Goal: Task Accomplishment & Management: Complete application form

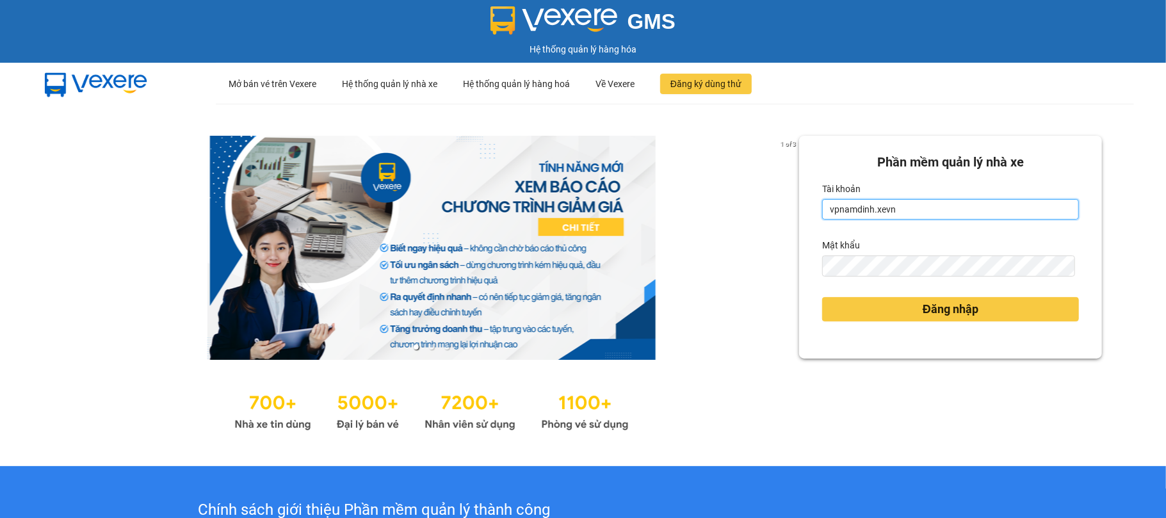
drag, startPoint x: 898, startPoint y: 215, endPoint x: 674, endPoint y: 250, distance: 226.1
click at [674, 250] on div "1 of 3 Phần mềm quản lý nhà xe Tài khoản vpnamdinh.xevn Mật khẩu Đăng nhập" at bounding box center [583, 285] width 1166 height 362
click at [905, 213] on input "vpnamdinh.xevn" at bounding box center [950, 209] width 257 height 20
type input "v"
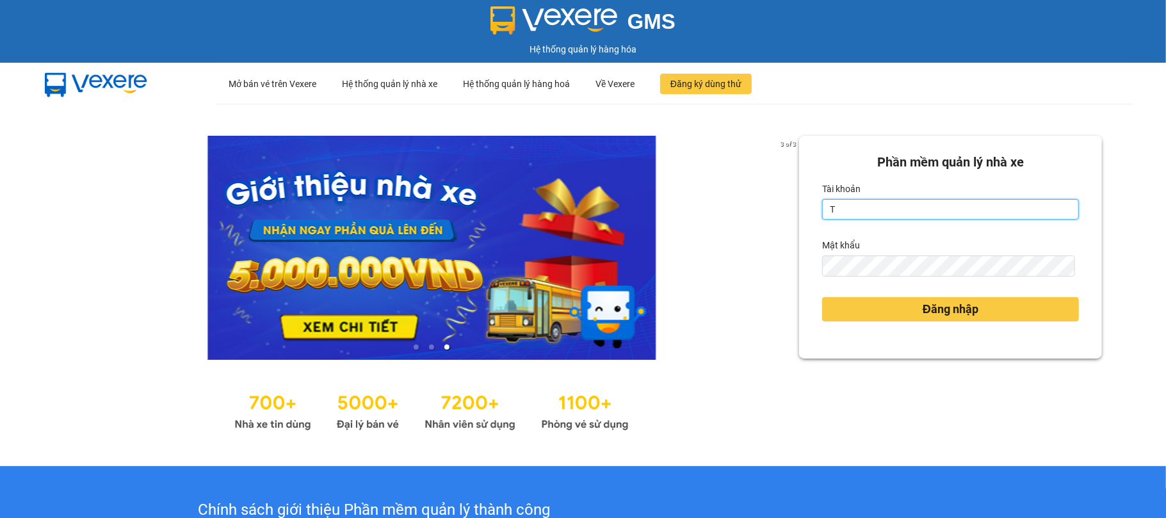
type input "tranbaloi.xevn"
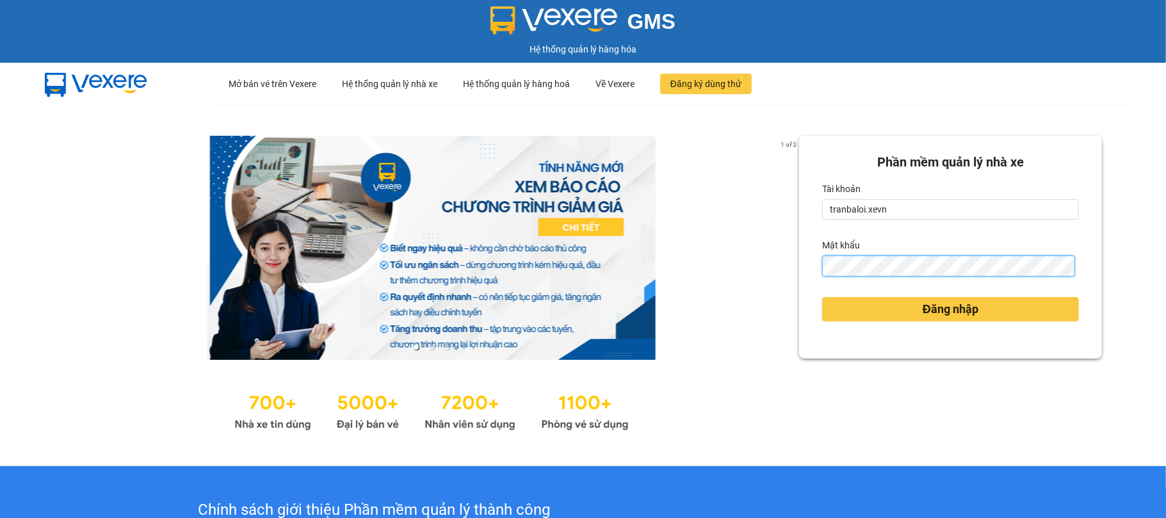
click at [822, 297] on button "Đăng nhập" at bounding box center [950, 309] width 257 height 24
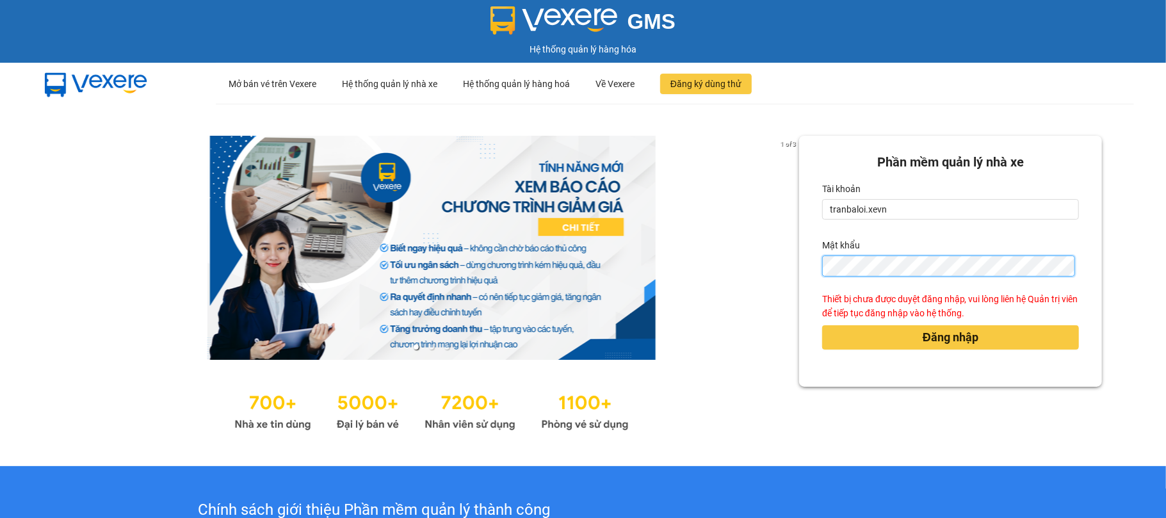
click at [822, 325] on button "Đăng nhập" at bounding box center [950, 337] width 257 height 24
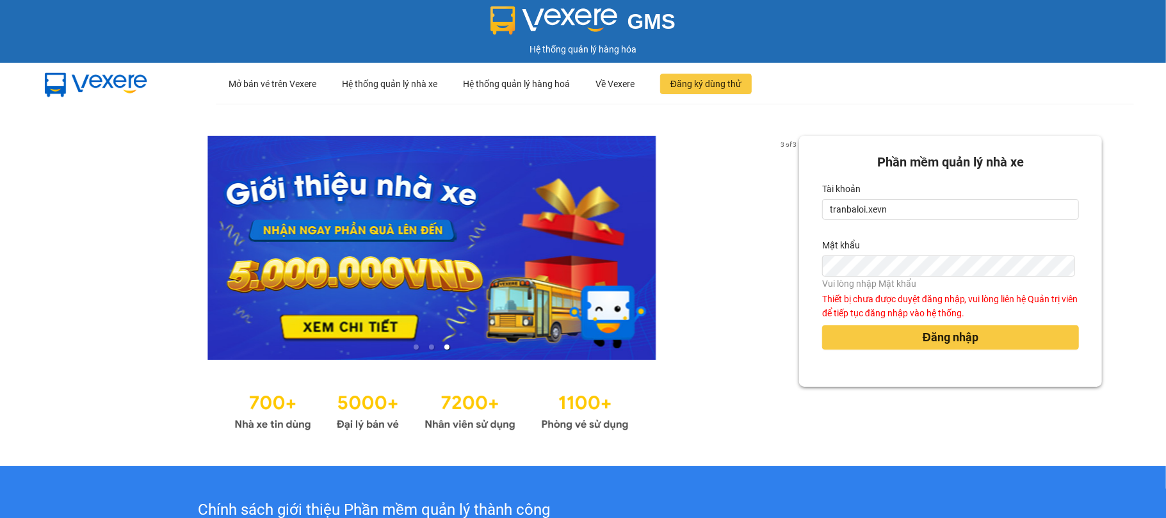
click at [715, 346] on ul at bounding box center [431, 346] width 735 height 14
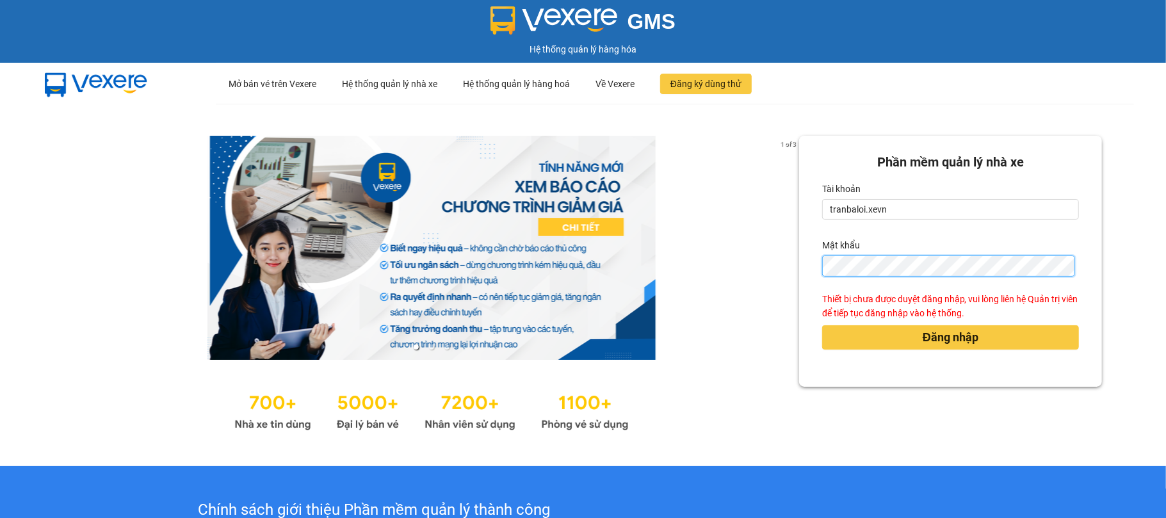
click at [822, 325] on button "Đăng nhập" at bounding box center [950, 337] width 257 height 24
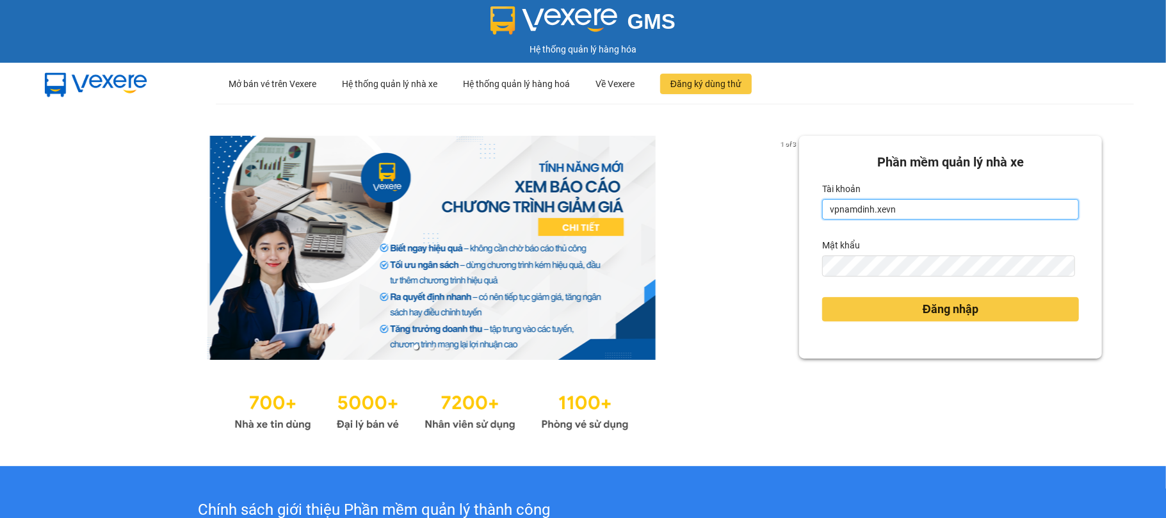
drag, startPoint x: 920, startPoint y: 207, endPoint x: 704, endPoint y: 218, distance: 216.0
click at [704, 218] on div "1 of 3 Phần mềm quản lý nhà xe Tài khoản vpnamdinh.xevn Mật khẩu Đăng nhập" at bounding box center [583, 285] width 1166 height 362
type input "v"
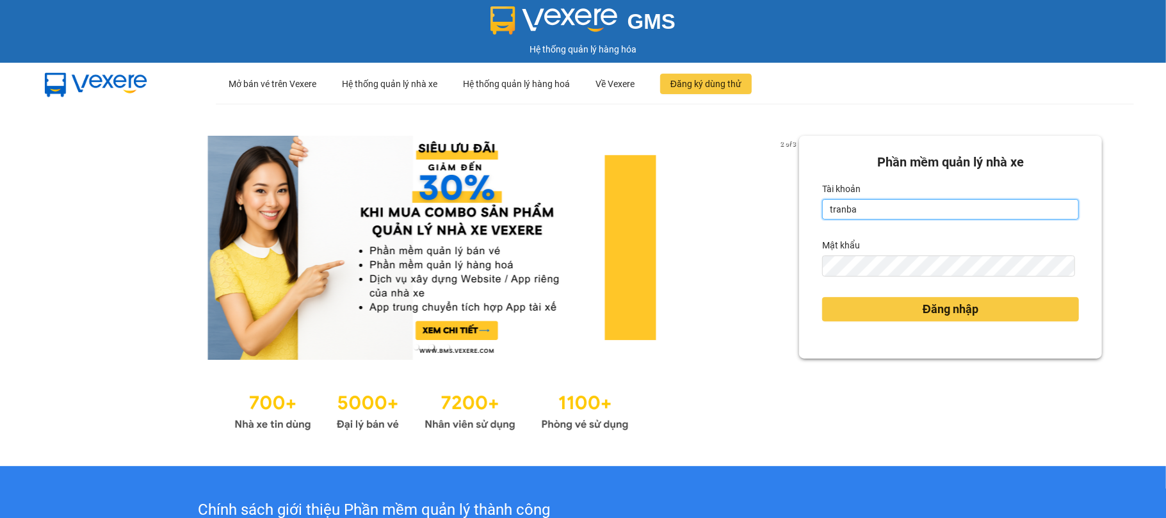
type input "tranbaloi.xevn"
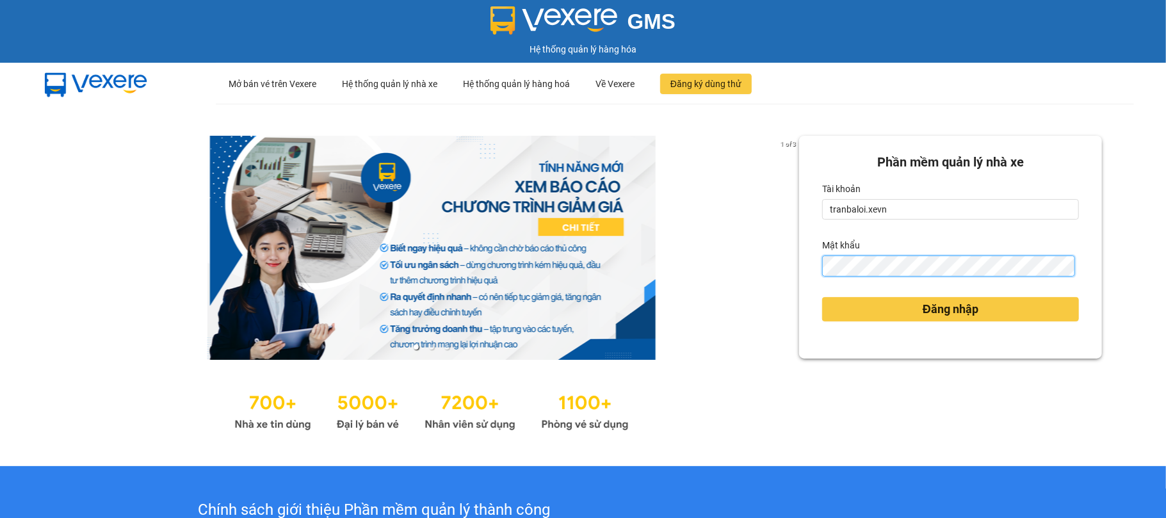
click at [822, 297] on button "Đăng nhập" at bounding box center [950, 309] width 257 height 24
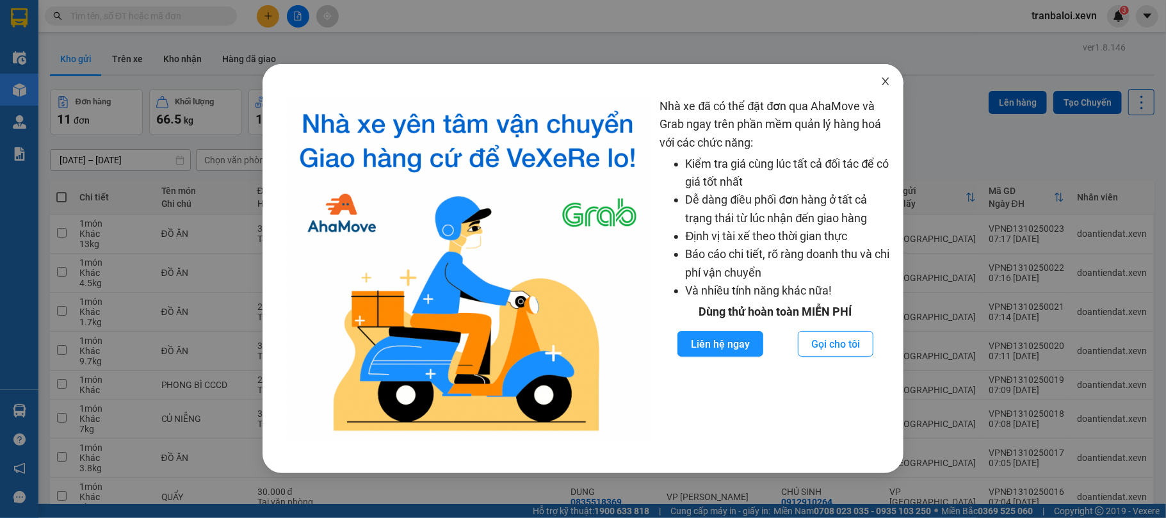
click at [889, 80] on icon "close" at bounding box center [885, 81] width 10 height 10
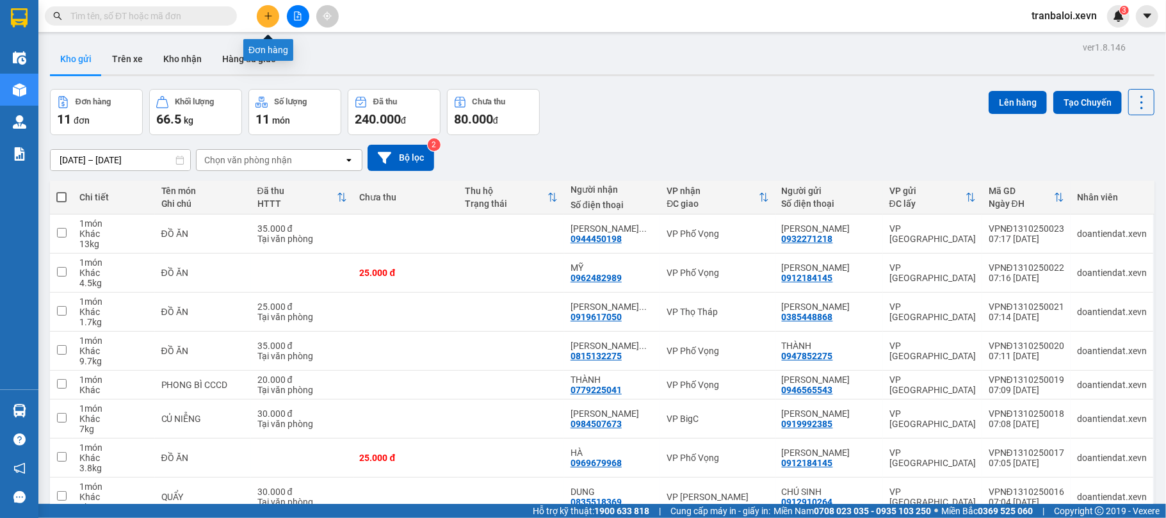
click at [260, 19] on button at bounding box center [268, 16] width 22 height 22
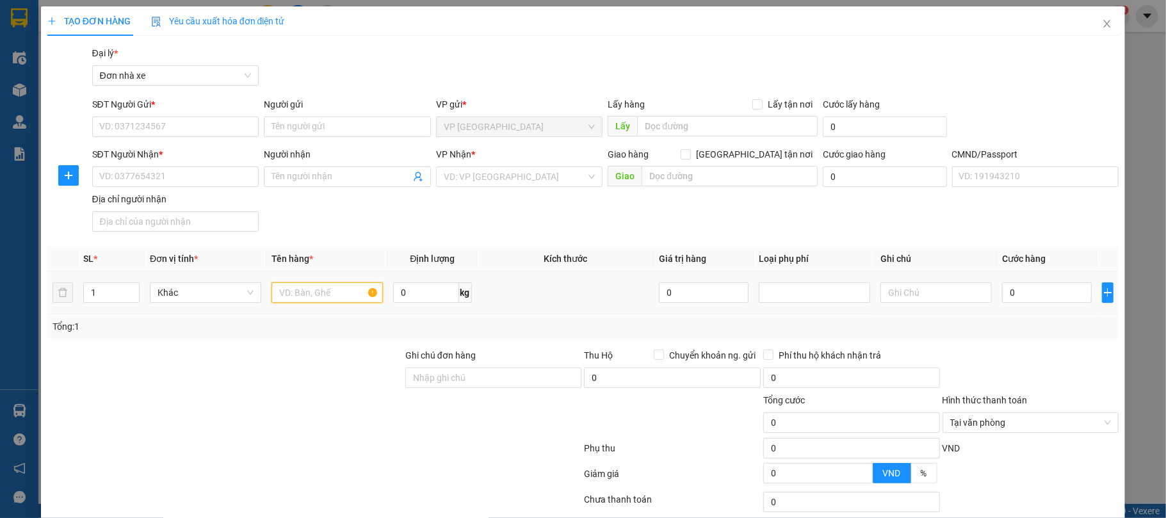
click at [300, 291] on input "text" at bounding box center [326, 292] width 111 height 20
type input "D"
type input "Đ"
type input "0"
click at [302, 291] on input "text" at bounding box center [326, 292] width 111 height 20
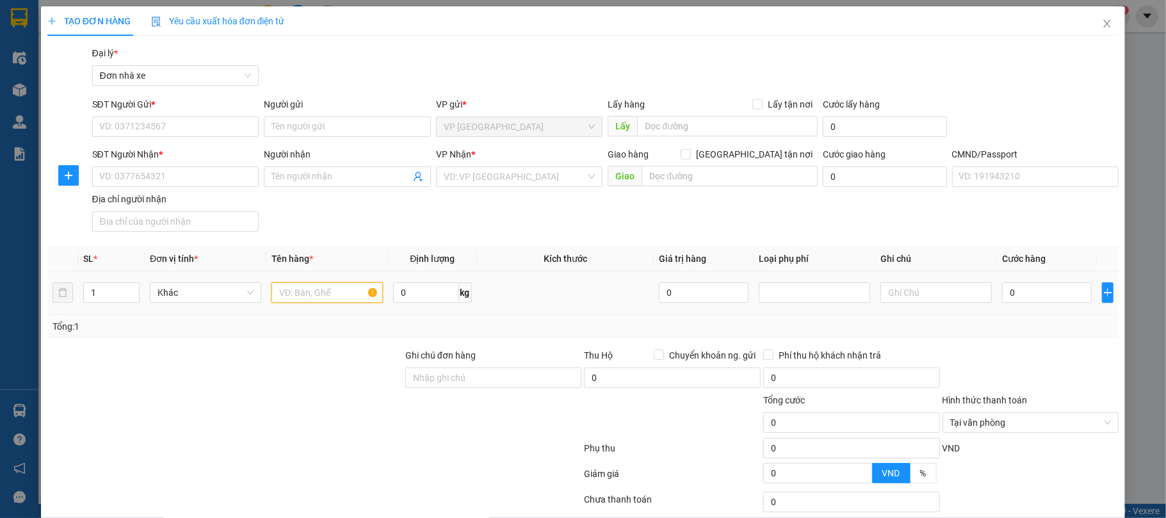
type input "D"
type input "ĐỒ ĂN"
click at [170, 128] on input "SĐT Người Gửi *" at bounding box center [175, 127] width 167 height 20
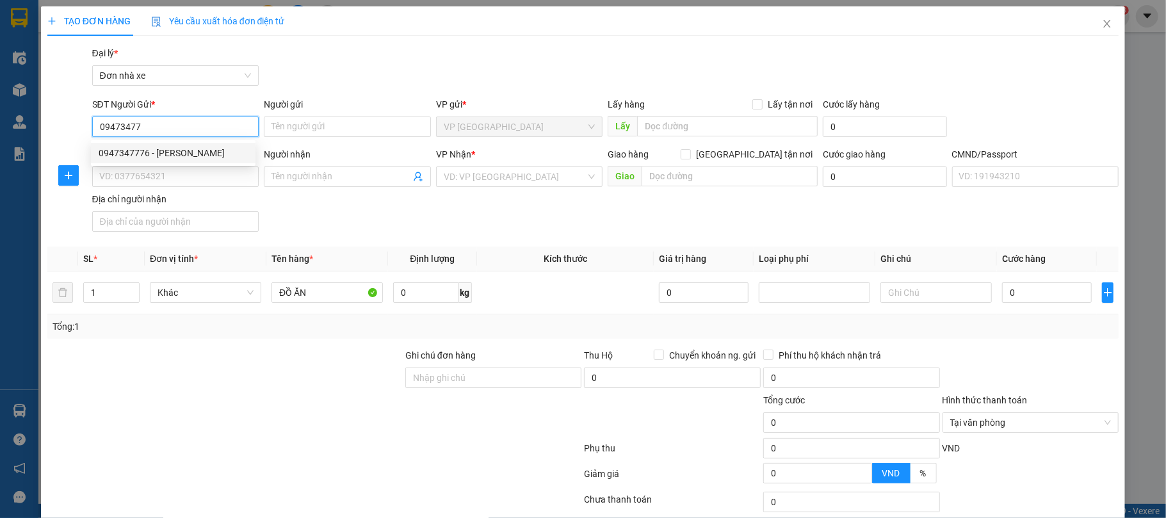
click at [200, 154] on div "0947347776 - BÙI THỊ THU HUYỀN" at bounding box center [173, 153] width 149 height 14
type input "0947347776"
type input "BÙI THỊ THU HUYỀN"
type input "0947973356"
type input "NGUYỄN THÚY QUỲNH"
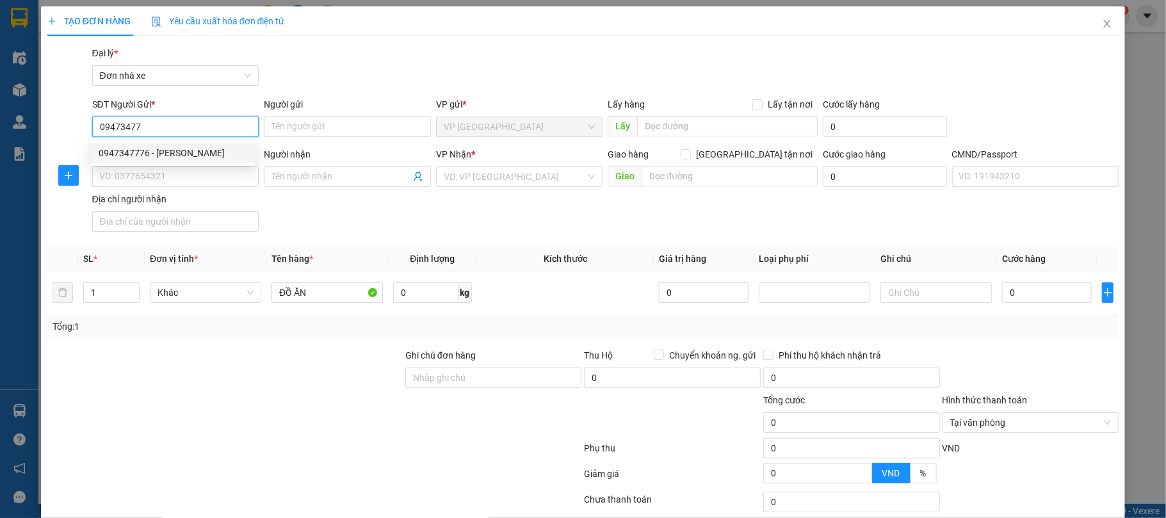
type input "03455286666 THOA"
type input "0947347776"
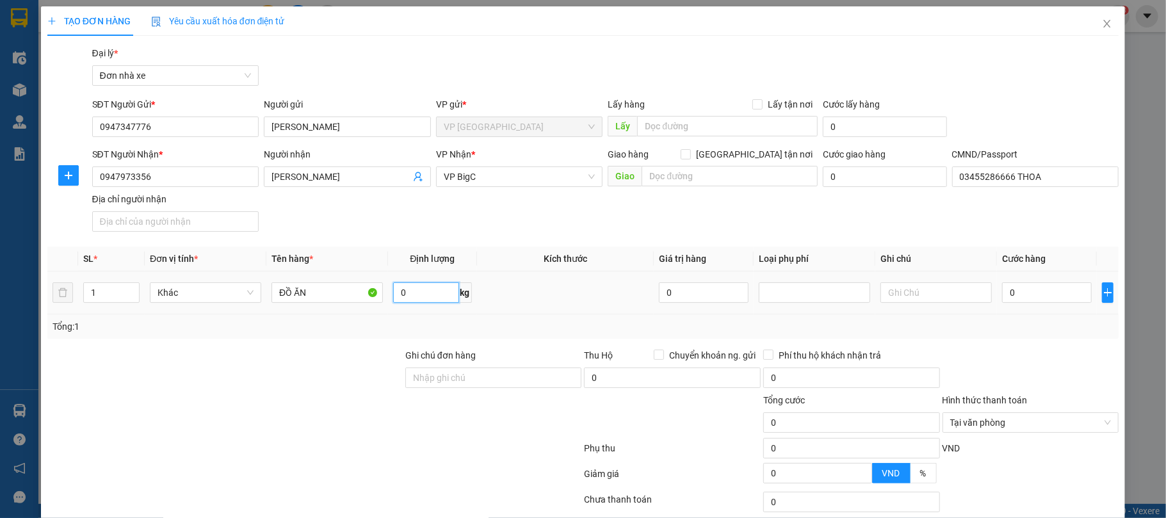
click at [433, 292] on input "0" at bounding box center [425, 292] width 65 height 20
type input "20"
click at [1018, 303] on input "0" at bounding box center [1047, 292] width 90 height 20
type input "4"
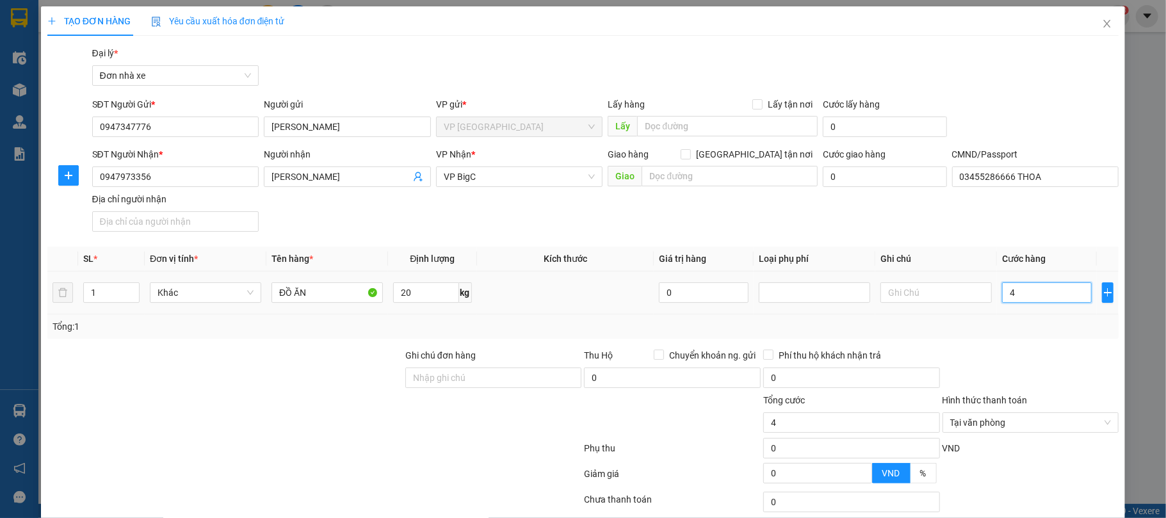
type input "45"
type input "45.000"
click at [1033, 344] on div "Transit Pickup Surcharge Ids Transit Deliver Surcharge Ids Transit Deliver Surc…" at bounding box center [583, 315] width 1072 height 538
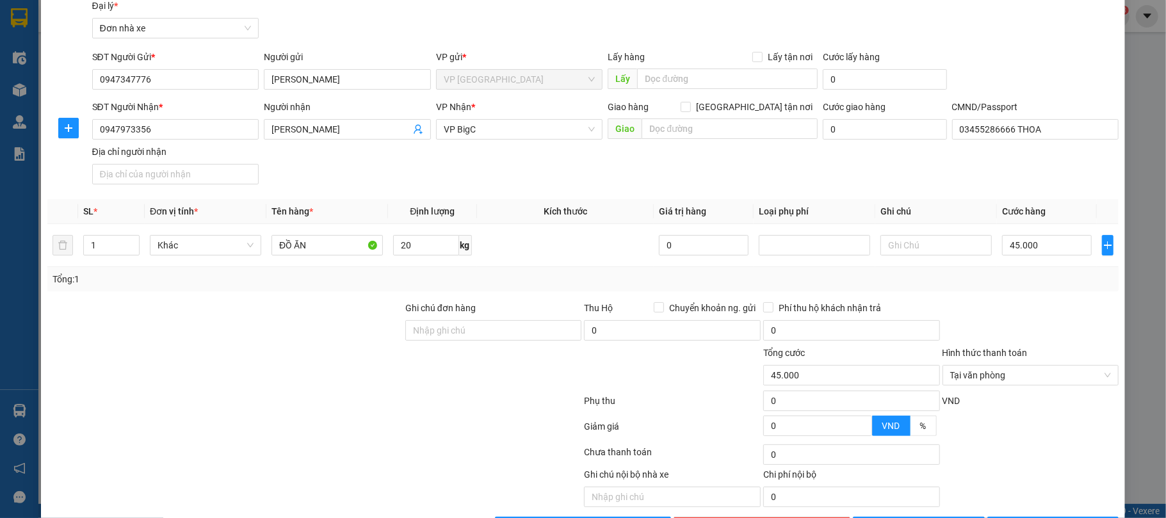
scroll to position [95, 0]
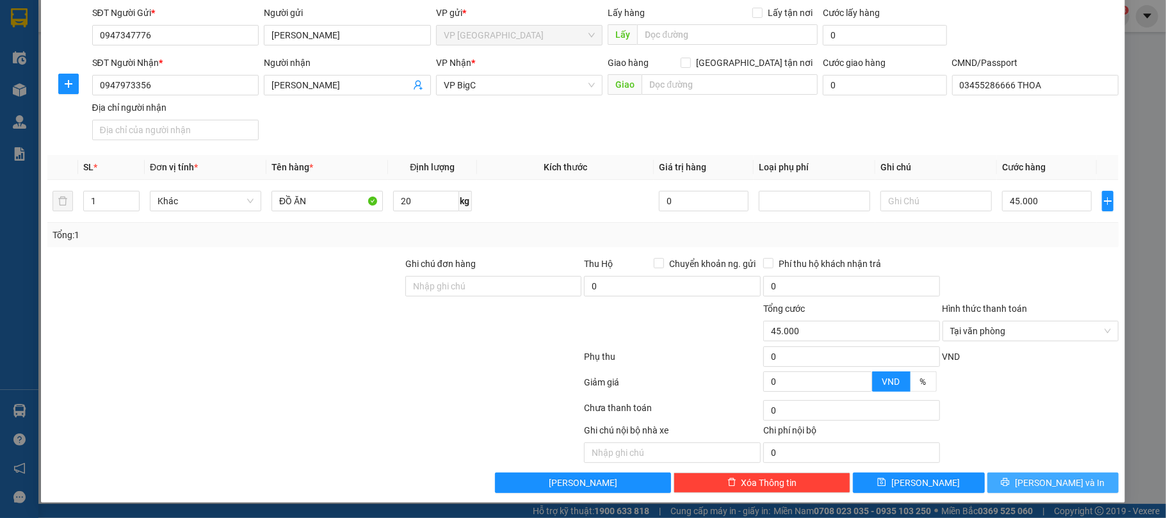
click at [1012, 475] on button "Lưu và In" at bounding box center [1053, 483] width 132 height 20
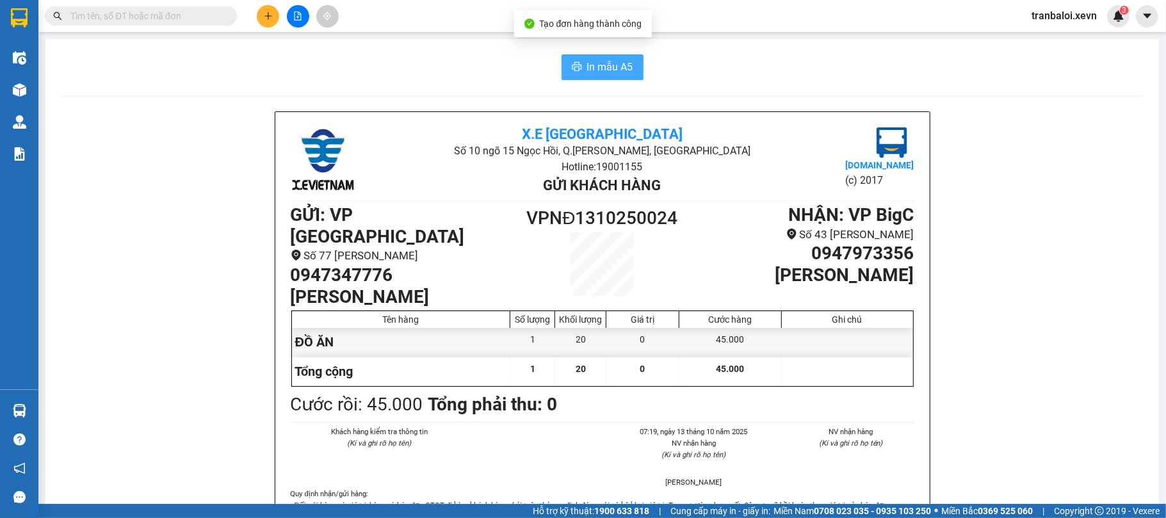
click at [597, 69] on span "In mẫu A5" at bounding box center [610, 67] width 46 height 16
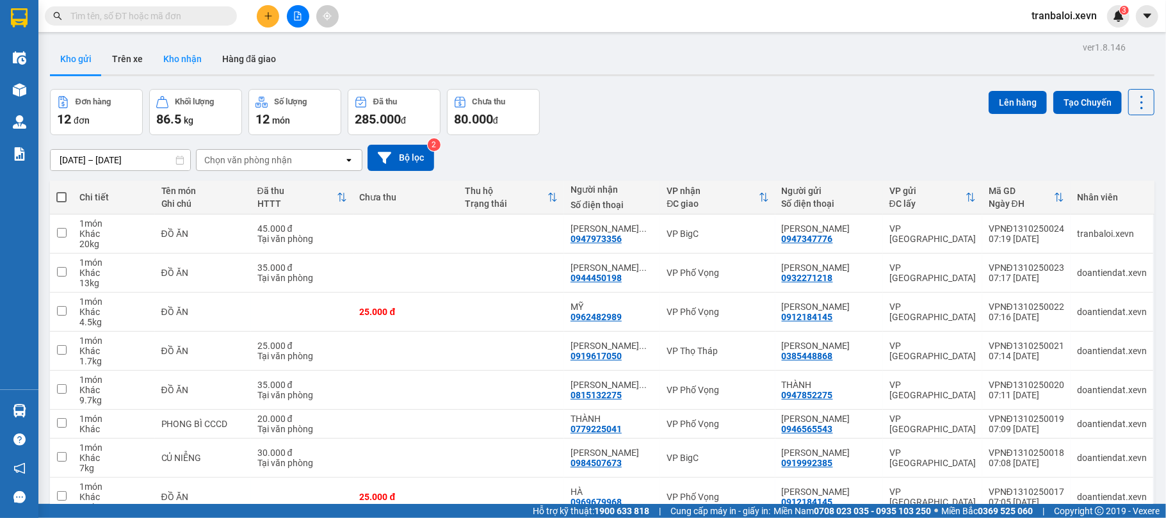
click at [179, 52] on button "Kho nhận" at bounding box center [182, 59] width 59 height 31
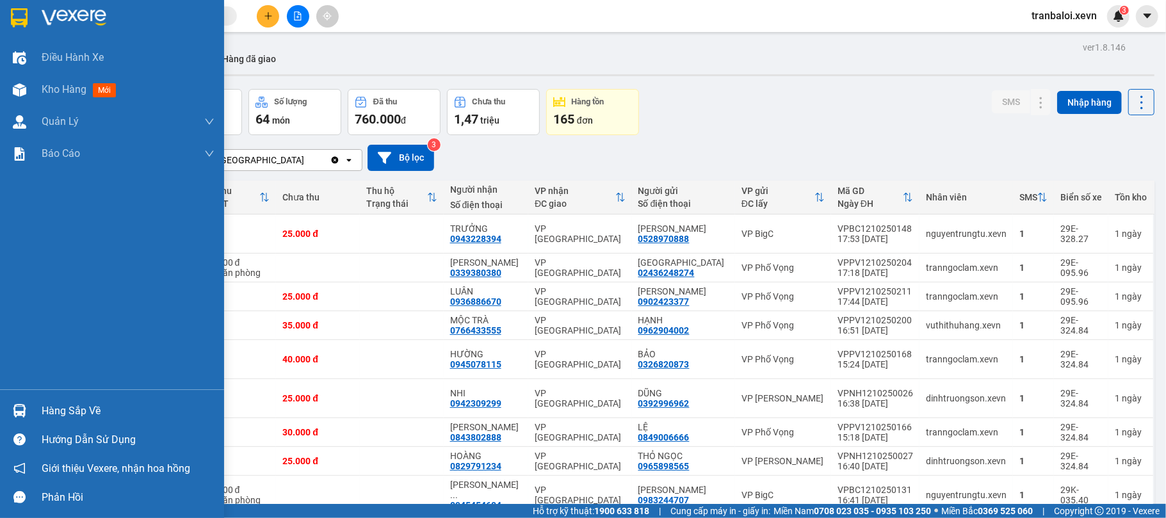
click at [23, 413] on img at bounding box center [19, 410] width 13 height 13
click at [23, 413] on div "Điều hành xe Kho hàng mới Quản Lý Quản lý chuyến Quản lý giao nhận mới Quản lý …" at bounding box center [112, 259] width 224 height 518
click at [23, 413] on img at bounding box center [19, 410] width 13 height 13
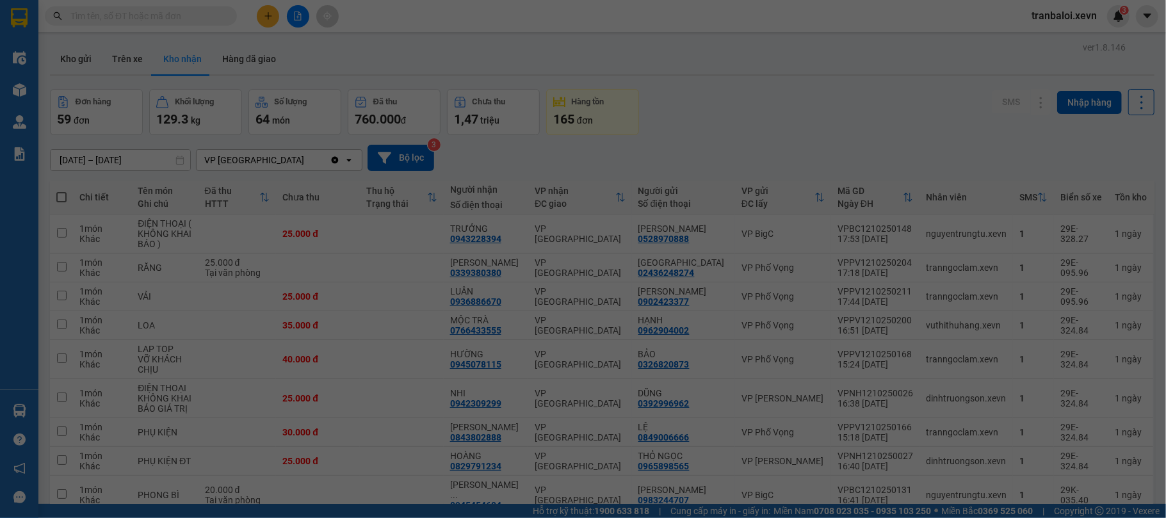
click at [23, 413] on div "Điều hành xe Kho hàng mới Quản Lý Quản lý chuyến Quản lý giao nhận mới Quản lý …" at bounding box center [19, 259] width 38 height 518
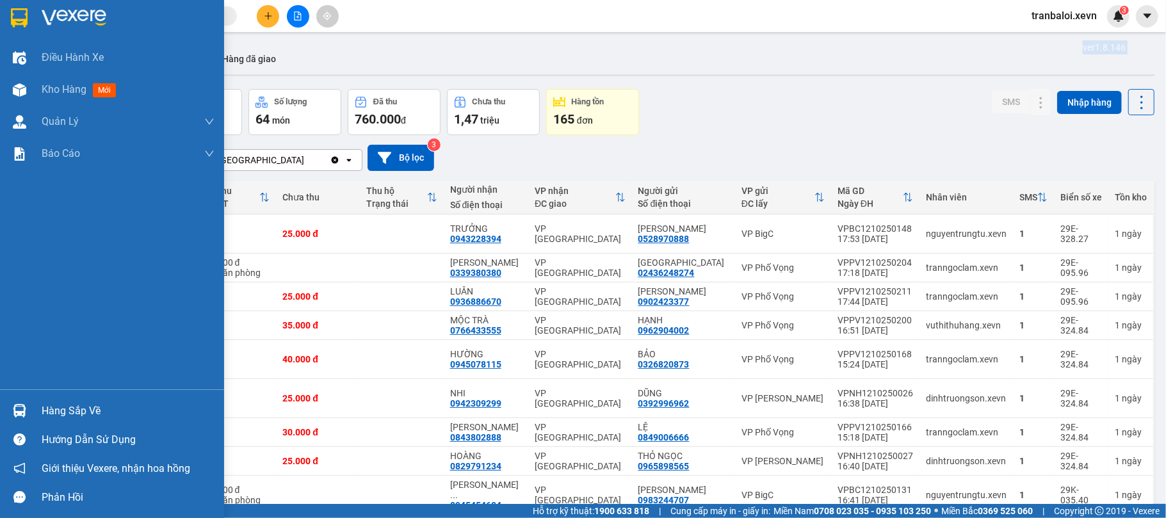
click at [23, 412] on img at bounding box center [19, 410] width 13 height 13
click at [23, 412] on div "Điều hành xe Kho hàng mới Quản Lý Quản lý chuyến Quản lý giao nhận mới Quản lý …" at bounding box center [112, 259] width 224 height 518
click at [22, 411] on img at bounding box center [19, 410] width 13 height 13
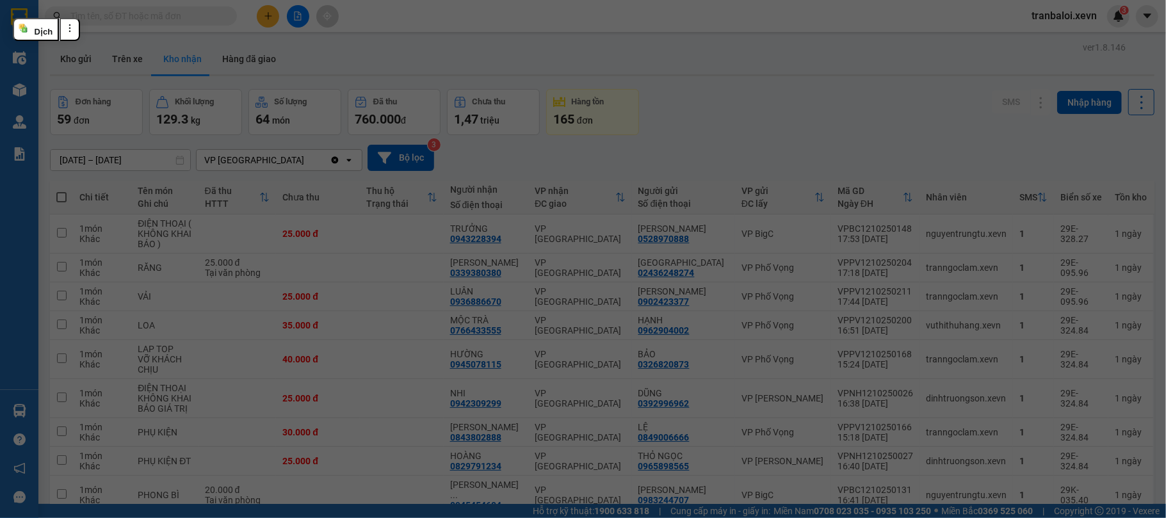
click at [21, 410] on div "Điều hành xe Kho hàng mới Quản Lý Quản lý chuyến Quản lý giao nhận mới Quản lý …" at bounding box center [19, 259] width 38 height 518
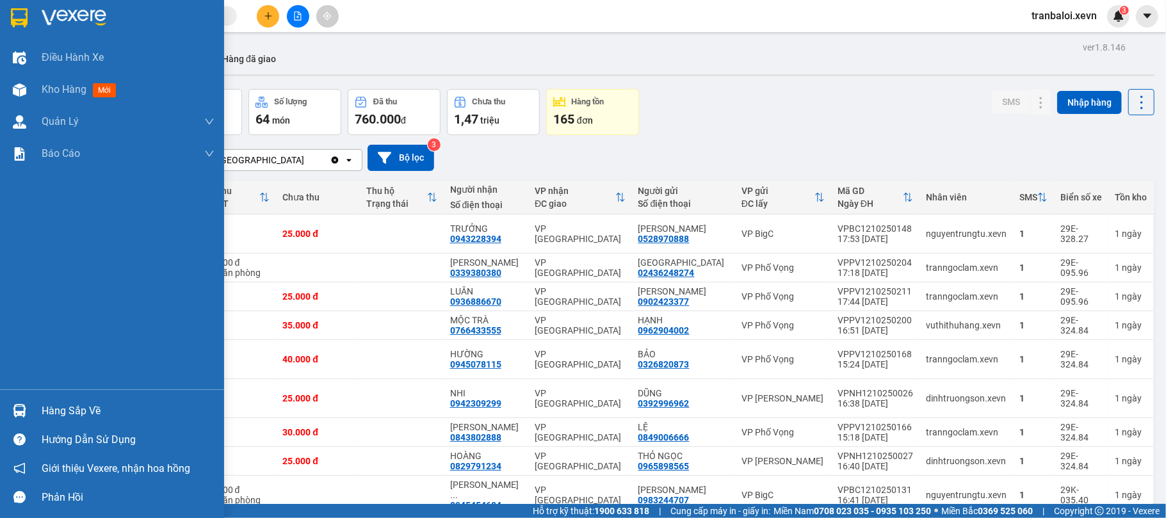
click at [21, 410] on img at bounding box center [19, 410] width 13 height 13
click at [21, 410] on div "Điều hành xe Kho hàng mới Quản Lý Quản lý chuyến Quản lý giao nhận mới Quản lý …" at bounding box center [112, 259] width 224 height 518
click at [21, 410] on img at bounding box center [19, 410] width 13 height 13
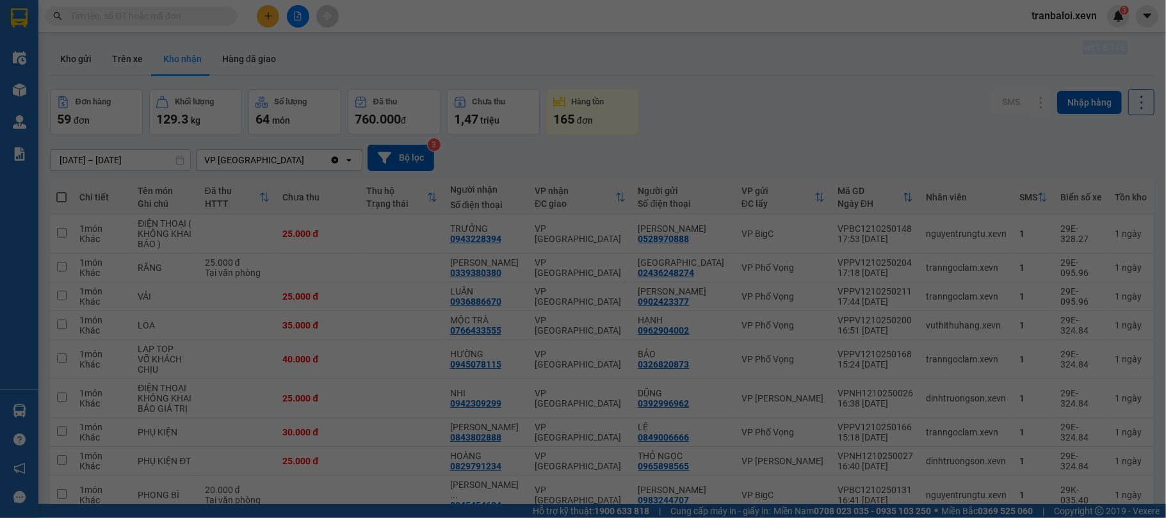
click at [21, 410] on div "Điều hành xe Kho hàng mới Quản Lý Quản lý chuyến Quản lý giao nhận mới Quản lý …" at bounding box center [19, 259] width 38 height 518
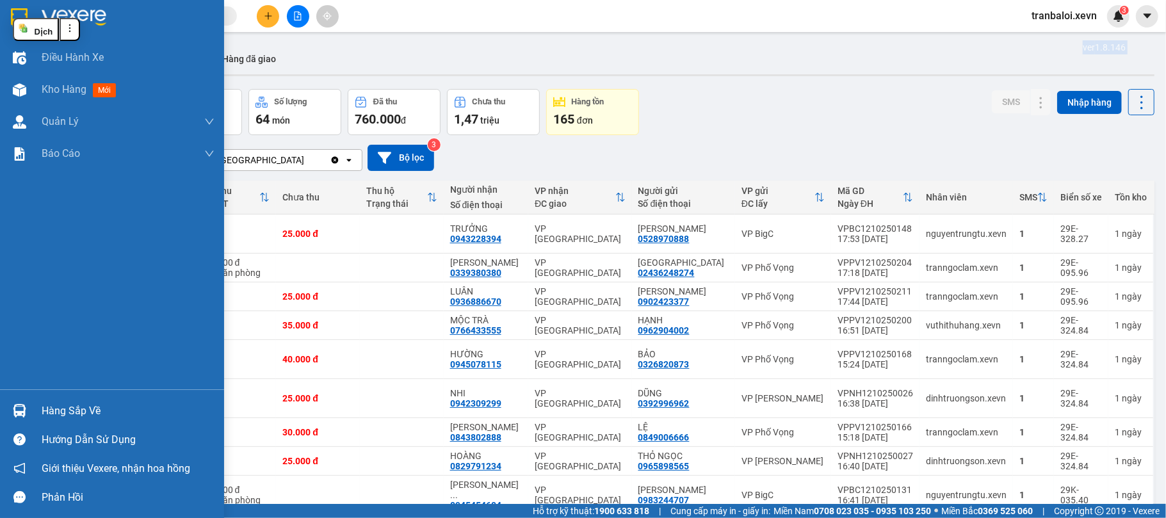
click at [21, 410] on img at bounding box center [19, 410] width 13 height 13
click at [21, 410] on div "Điều hành xe Kho hàng mới Quản Lý Quản lý chuyến Quản lý giao nhận mới Quản lý …" at bounding box center [112, 259] width 224 height 518
click at [21, 410] on img at bounding box center [19, 410] width 13 height 13
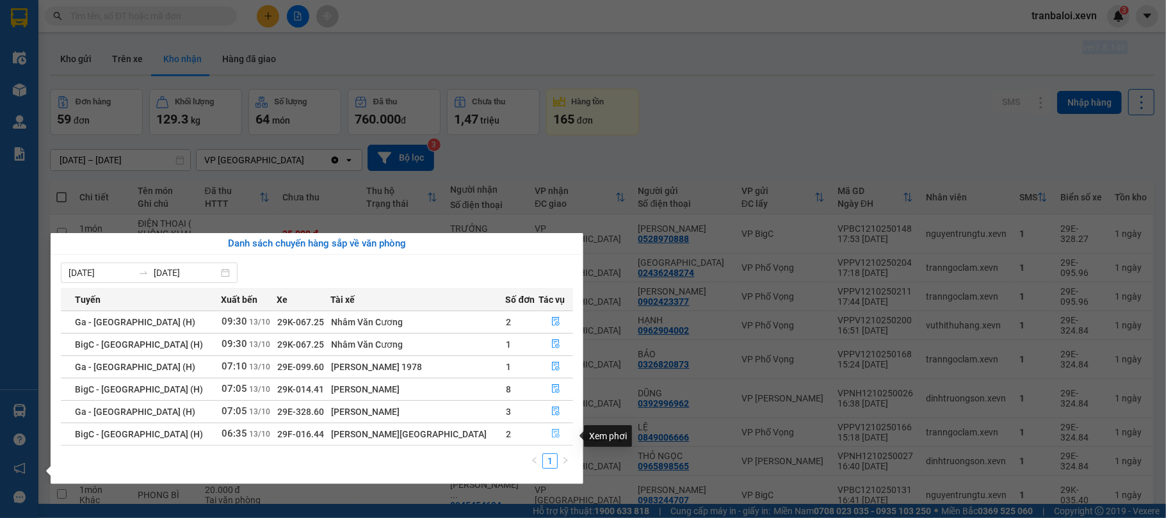
click at [551, 435] on icon "file-done" at bounding box center [555, 433] width 9 height 9
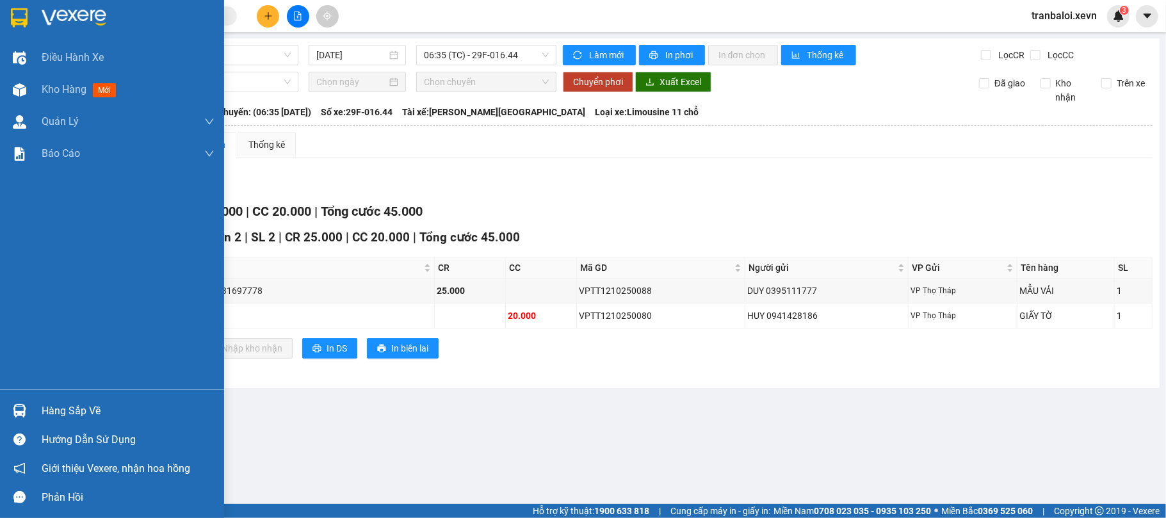
click at [16, 400] on div at bounding box center [19, 411] width 22 height 22
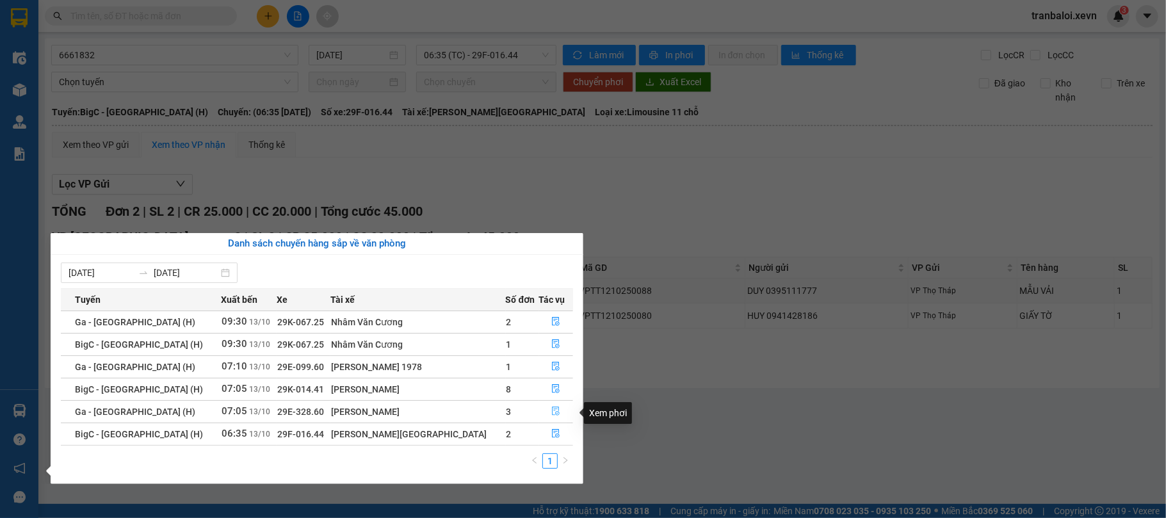
click at [544, 410] on button "button" at bounding box center [556, 411] width 33 height 20
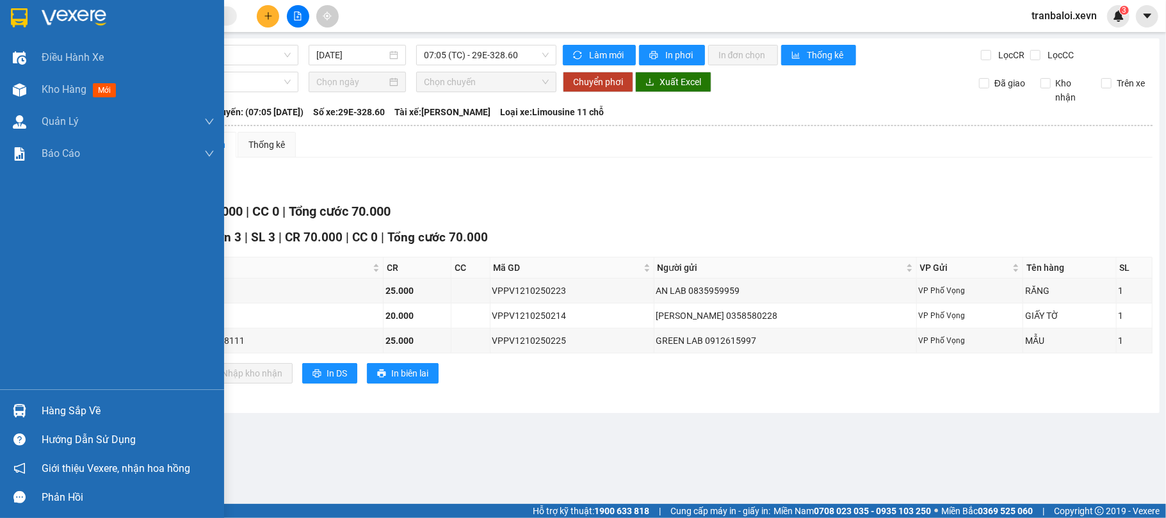
click at [29, 411] on div at bounding box center [19, 411] width 22 height 22
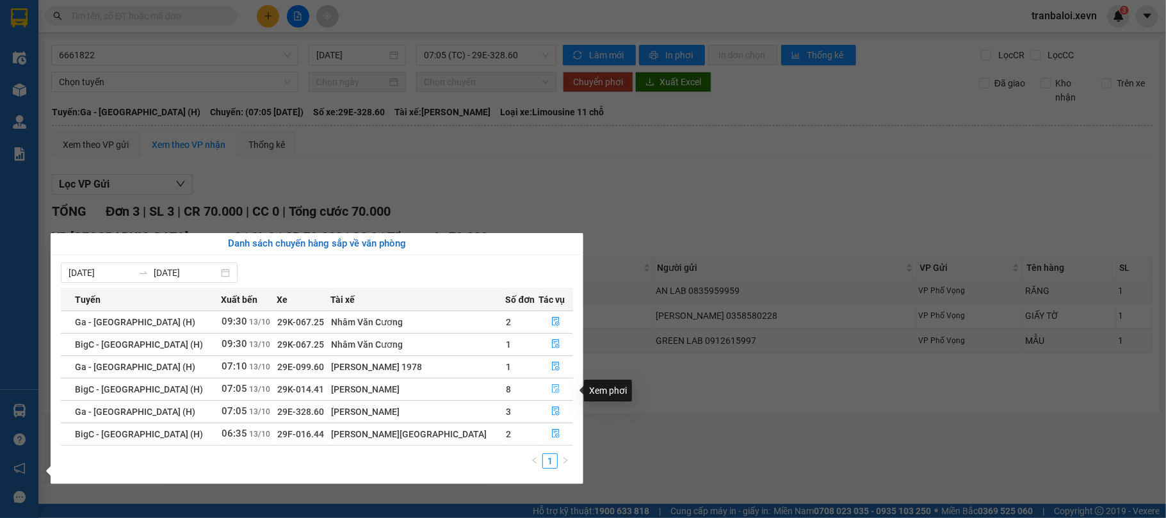
click at [551, 389] on icon "file-done" at bounding box center [555, 388] width 9 height 9
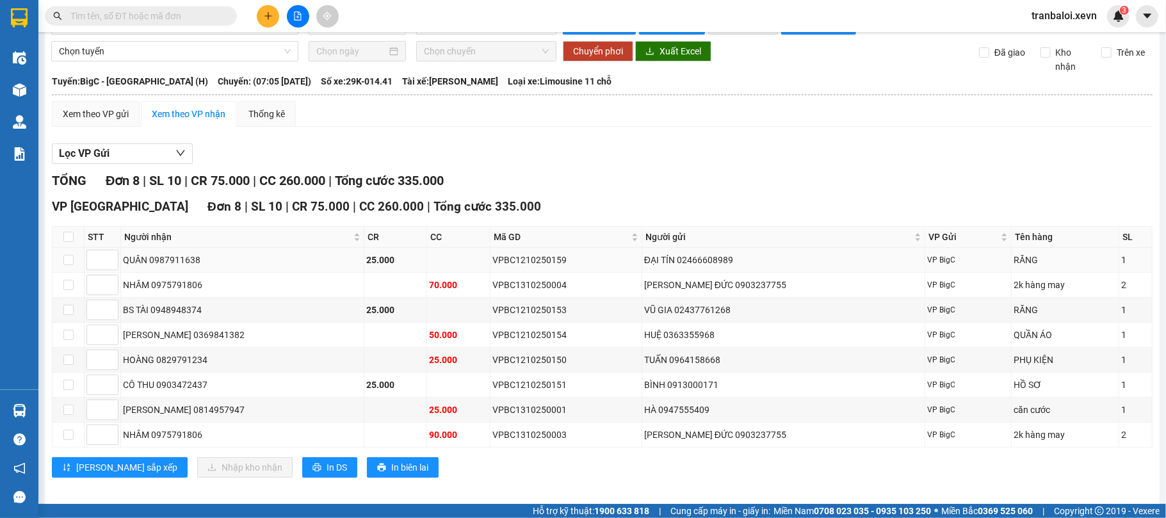
scroll to position [47, 0]
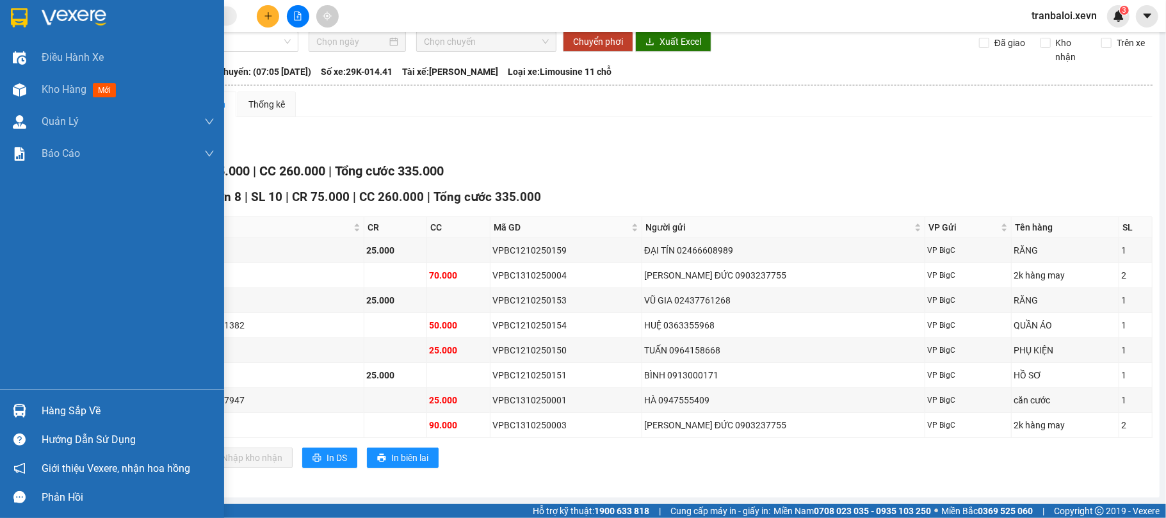
click at [17, 409] on img at bounding box center [19, 410] width 13 height 13
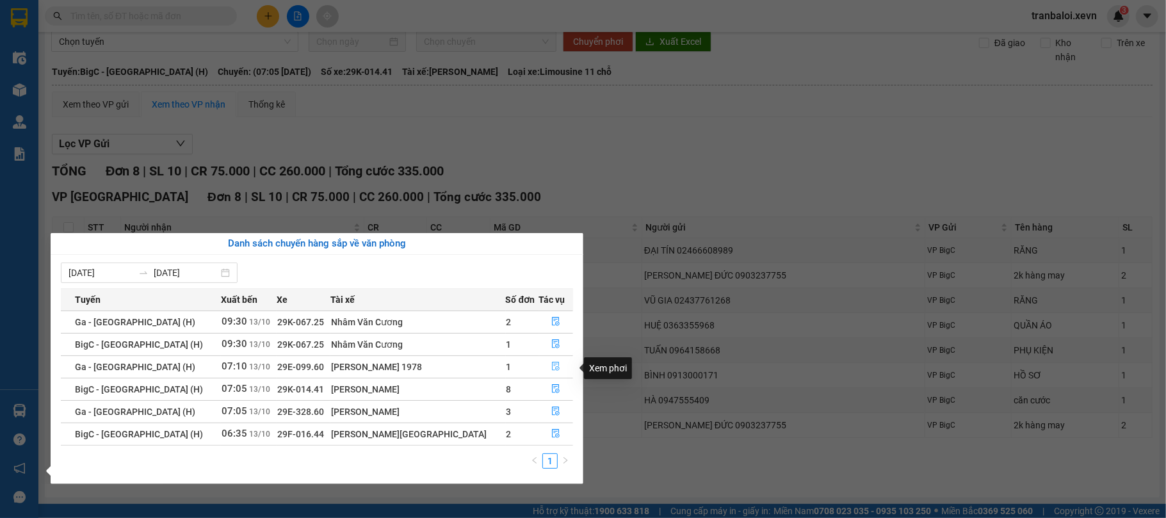
click at [551, 369] on icon "file-done" at bounding box center [555, 366] width 9 height 9
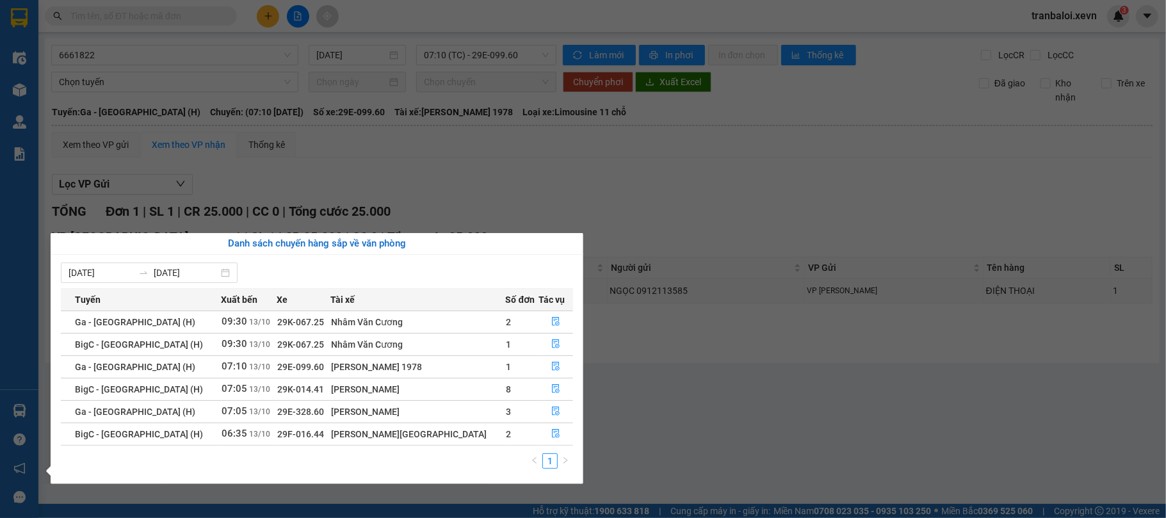
click at [159, 11] on section "Kết quả tìm kiếm ( 0 ) Bộ lọc No Data tranbaloi.xevn 3 Điều hành xe Kho hàng mớ…" at bounding box center [583, 259] width 1166 height 518
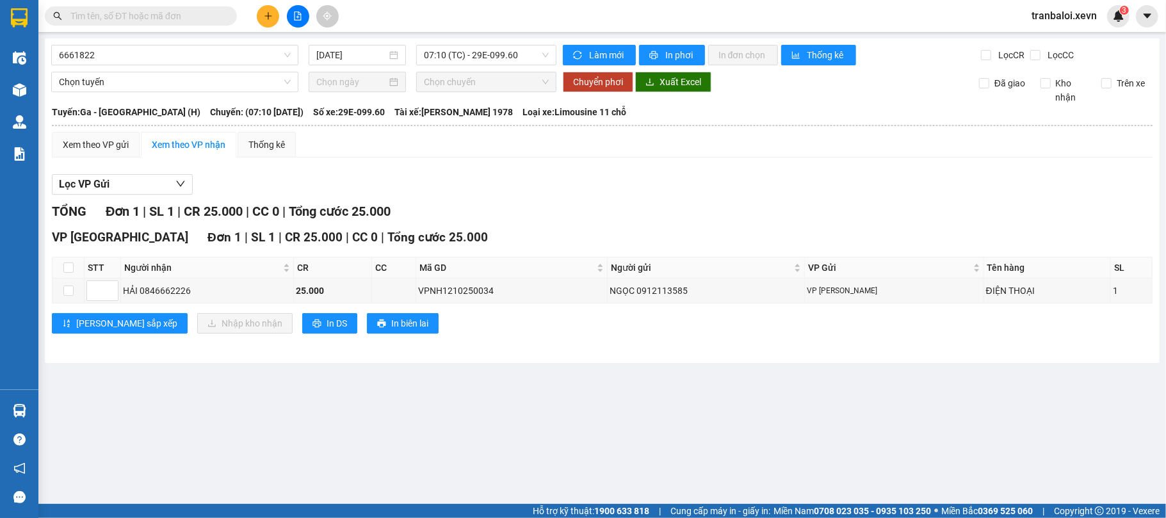
click at [159, 19] on input "text" at bounding box center [145, 16] width 151 height 14
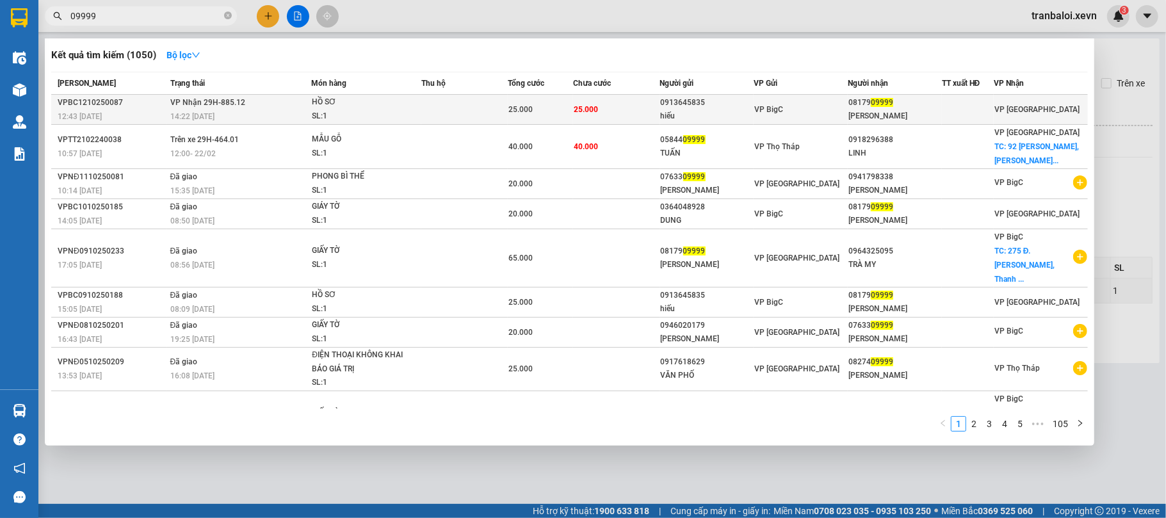
type input "09999"
click at [580, 106] on span "25.000" at bounding box center [586, 109] width 24 height 9
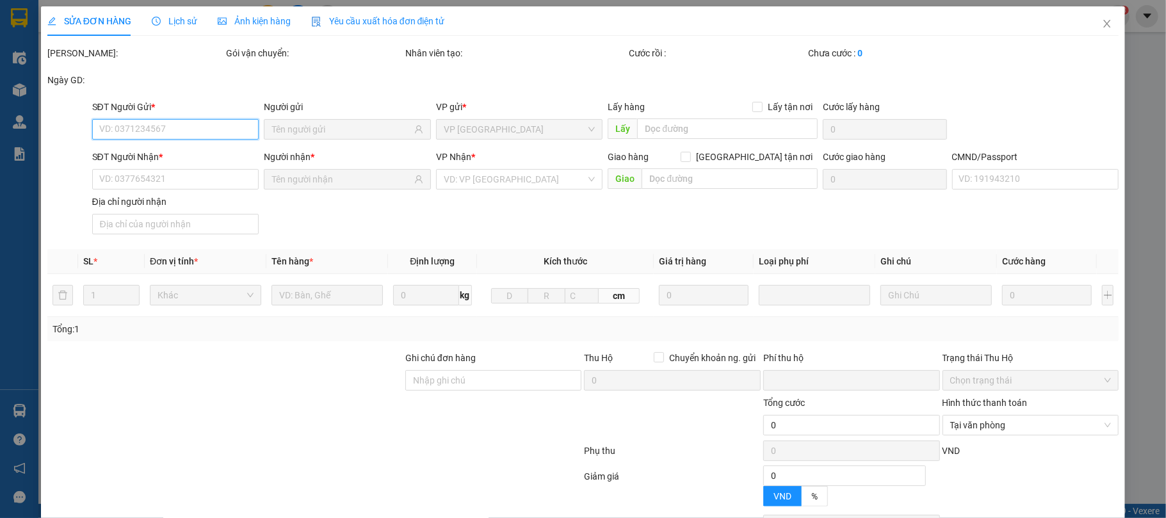
type input "0913645835"
type input "hiếu"
type input "0817909999"
type input "VŨ THỊ PHƯƠNG THU"
type input "036070008599 NG VĂN CHỈNH 387 VŨ HỮU LỢI"
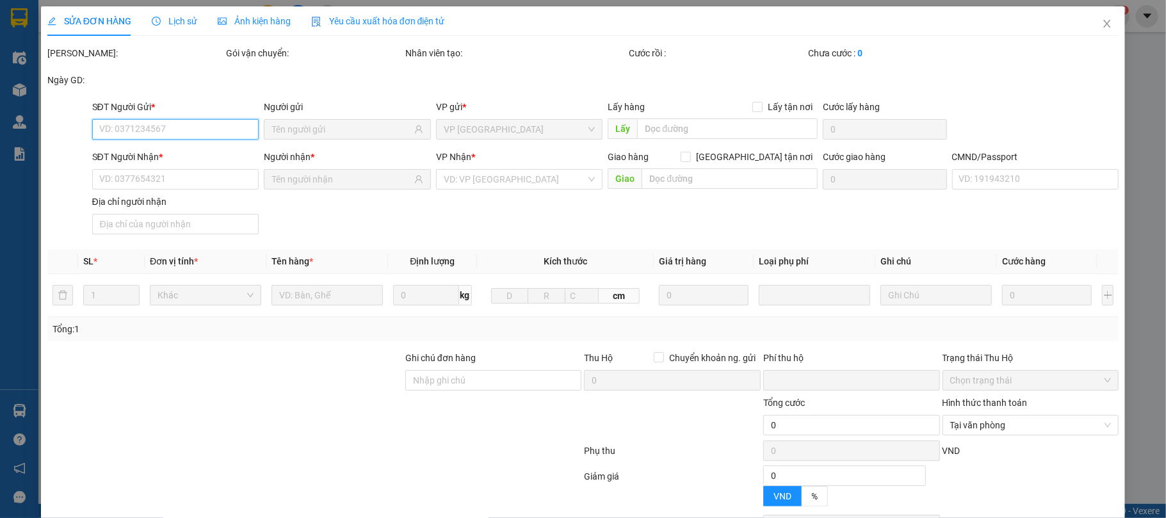
type input "0"
type input "25.000"
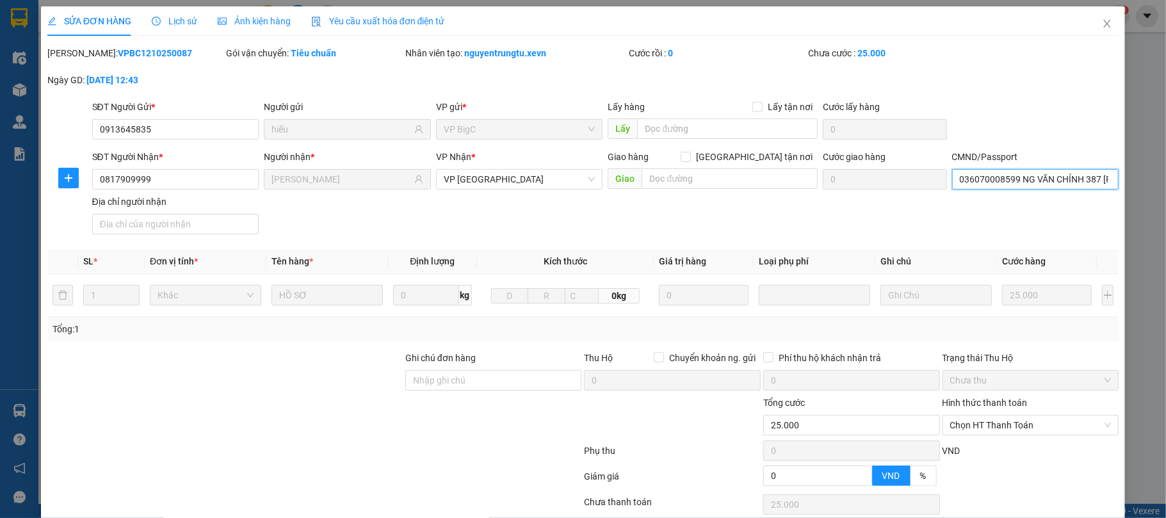
click at [1028, 178] on input "036070008599 NG VĂN CHỈNH 387 VŨ HỮU LỢI" at bounding box center [1035, 179] width 167 height 20
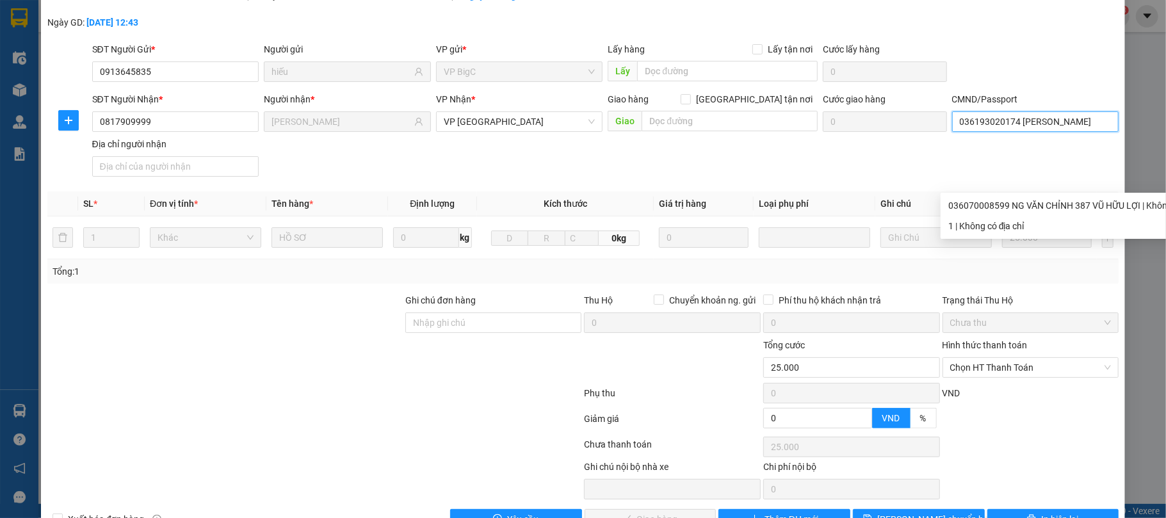
scroll to position [85, 0]
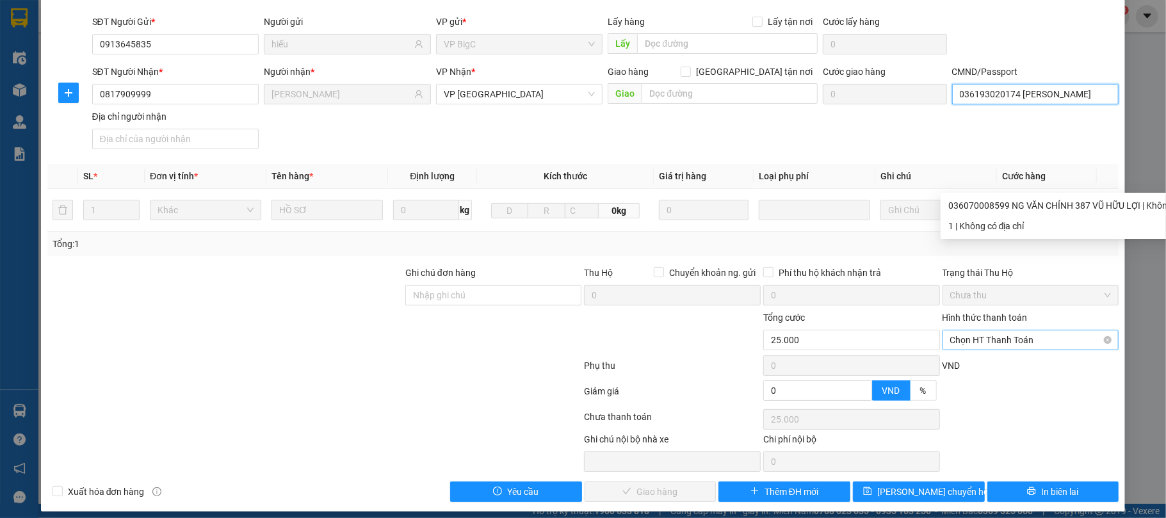
click at [995, 334] on span "Chọn HT Thanh Toán" at bounding box center [1030, 339] width 161 height 19
type input "036193020174 VŨ THỊ PHƯƠNG THU"
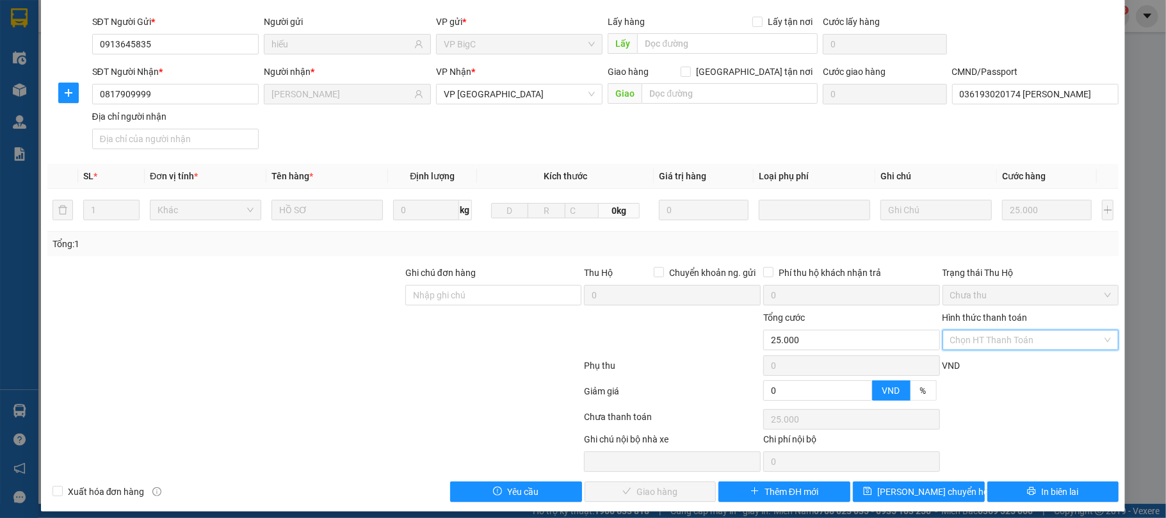
scroll to position [0, 0]
click at [994, 364] on div "Tại văn phòng" at bounding box center [1019, 367] width 159 height 14
type input "0"
click at [641, 490] on span "Giao hàng" at bounding box center [656, 492] width 41 height 14
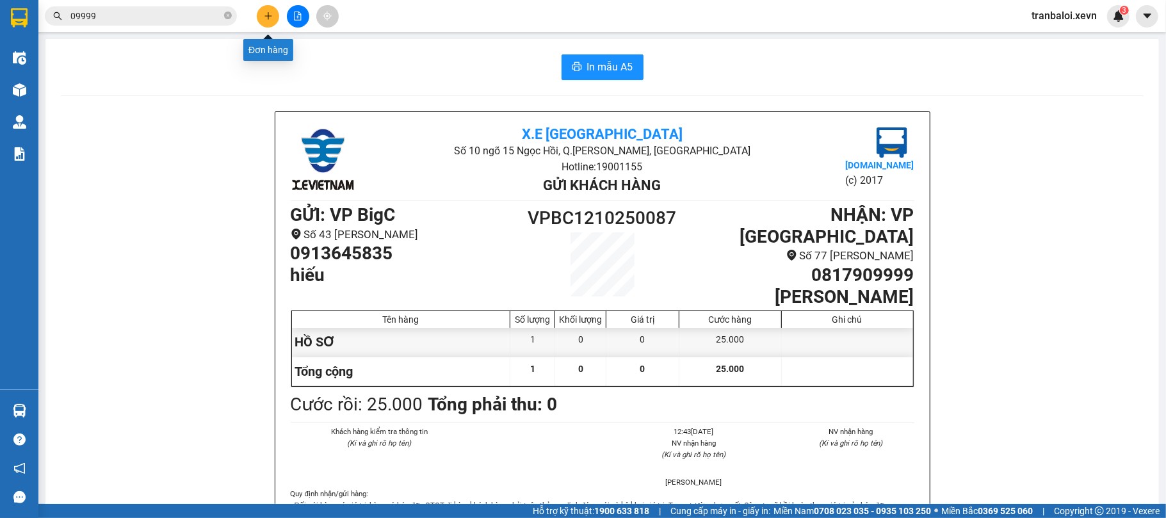
click at [274, 11] on button at bounding box center [268, 16] width 22 height 22
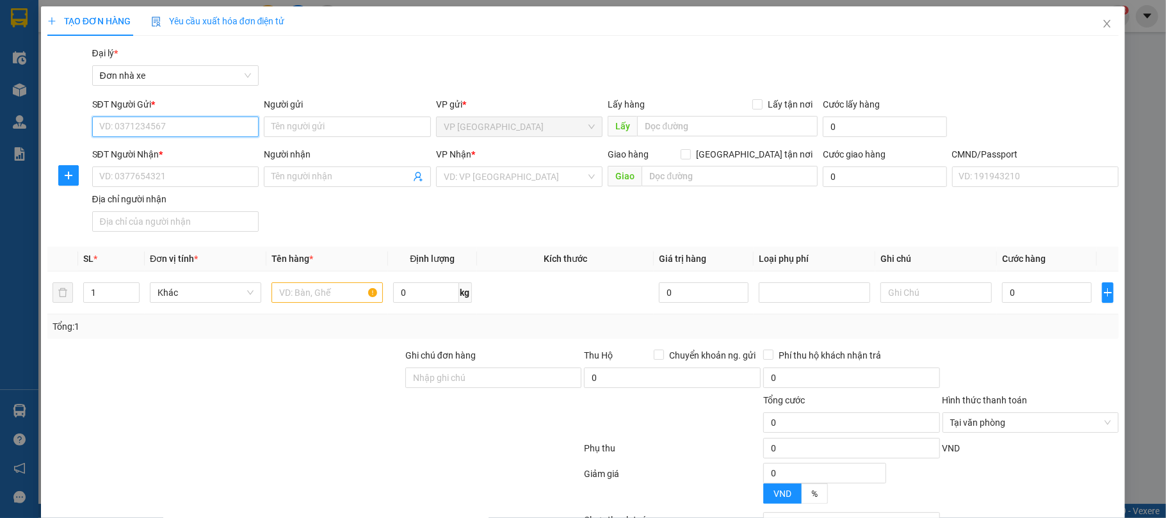
click at [192, 132] on input "SĐT Người Gửi *" at bounding box center [175, 127] width 167 height 20
type input "0915607207"
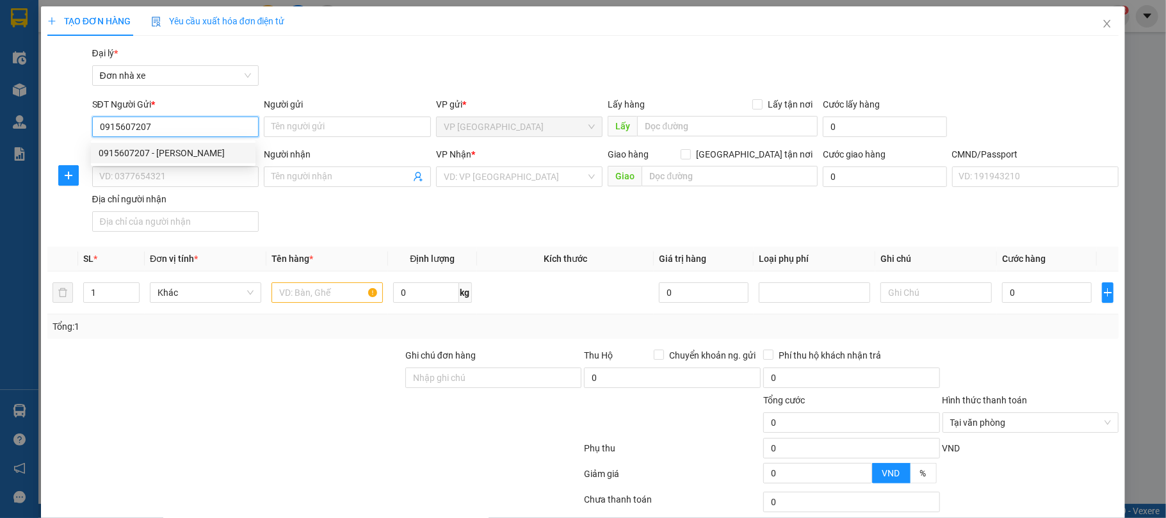
click at [195, 154] on div "0915607207 - PHẠM QUỐC VIỆT" at bounding box center [173, 153] width 149 height 14
type input "PHẠM QUỐC VIỆT"
type input "0911070100"
type input "MỸ LINH"
type input "036300012347 phạm thị mỹ linh"
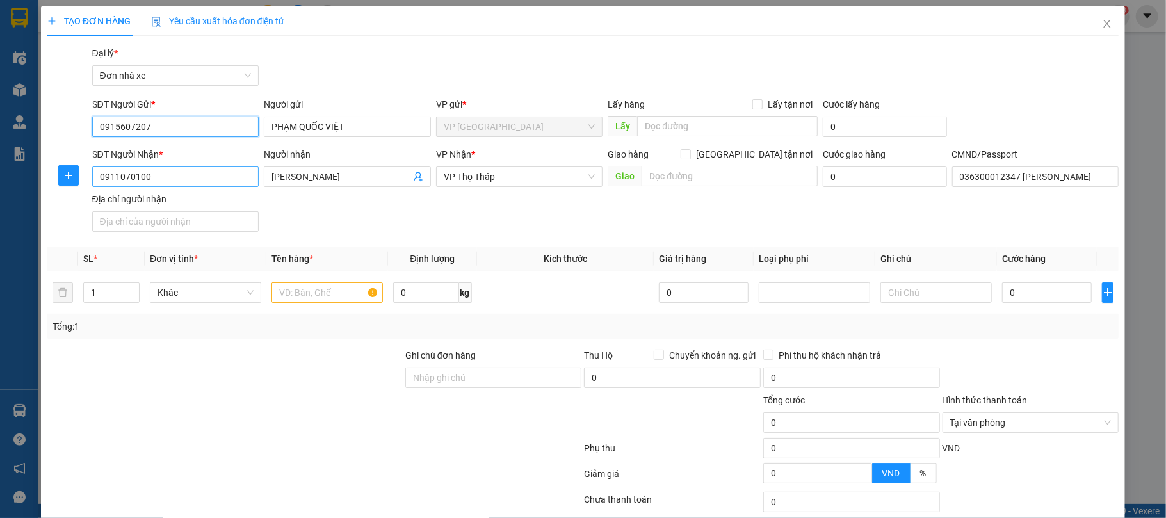
type input "0915607207"
drag, startPoint x: 205, startPoint y: 175, endPoint x: 0, endPoint y: 229, distance: 211.8
click at [0, 229] on div "TẠO ĐƠN HÀNG Yêu cầu xuất hóa đơn điện tử Transit Pickup Surcharge Ids Transit …" at bounding box center [583, 259] width 1166 height 518
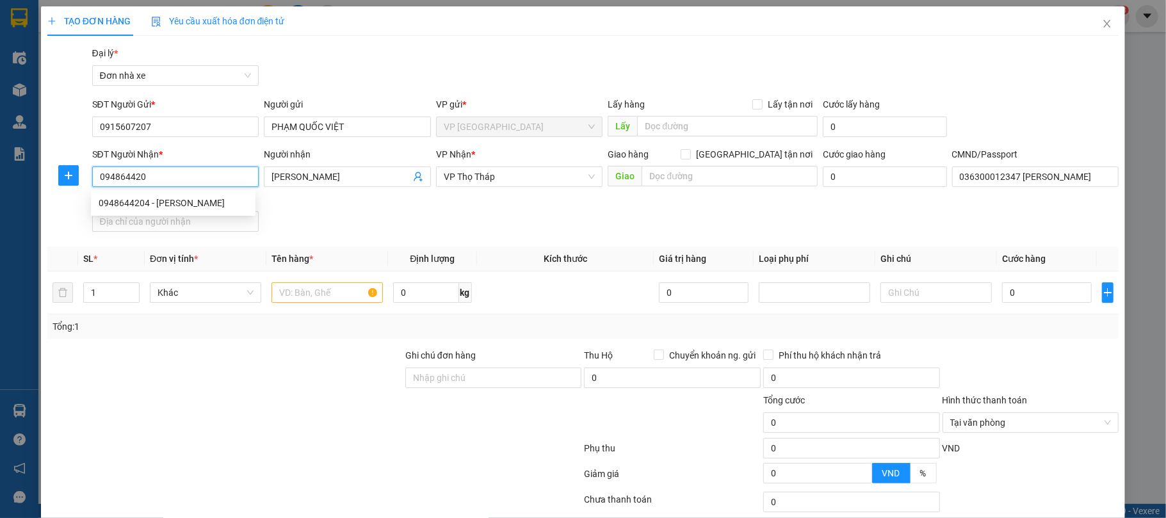
type input "0948644204"
click at [188, 205] on div "0948644204 - phạm minh" at bounding box center [173, 203] width 149 height 14
type input "phạm minh"
type input "036204002221 PHẠM TRẦN QUỐC MINH"
type input "0948644204"
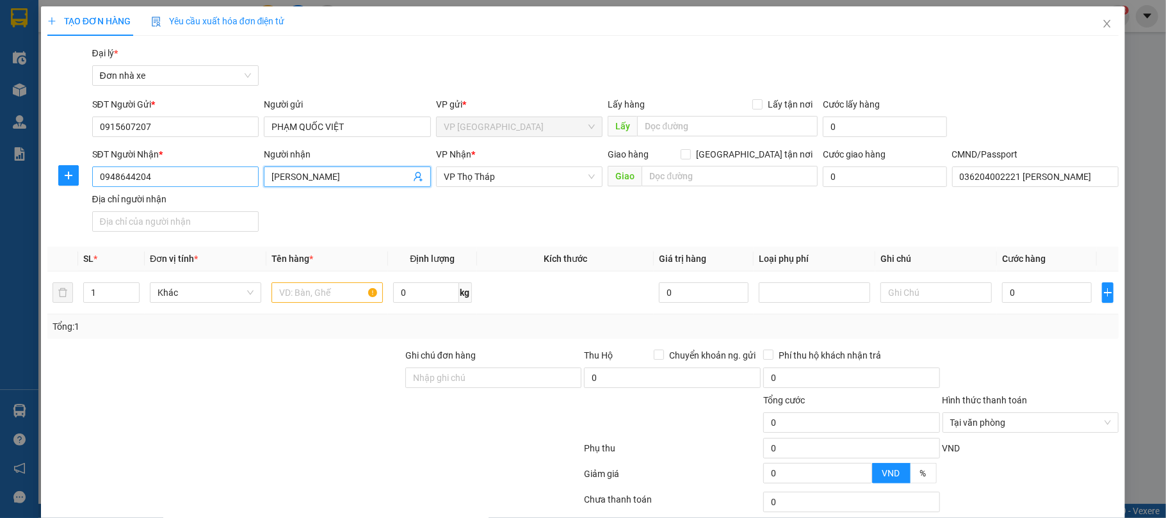
drag, startPoint x: 334, startPoint y: 179, endPoint x: 202, endPoint y: 182, distance: 131.9
click at [202, 182] on div "SĐT Người Nhận * 0948644204 Người nhận phạm minh phạm minh VP Nhận * VP Thọ Thá…" at bounding box center [606, 192] width 1032 height 90
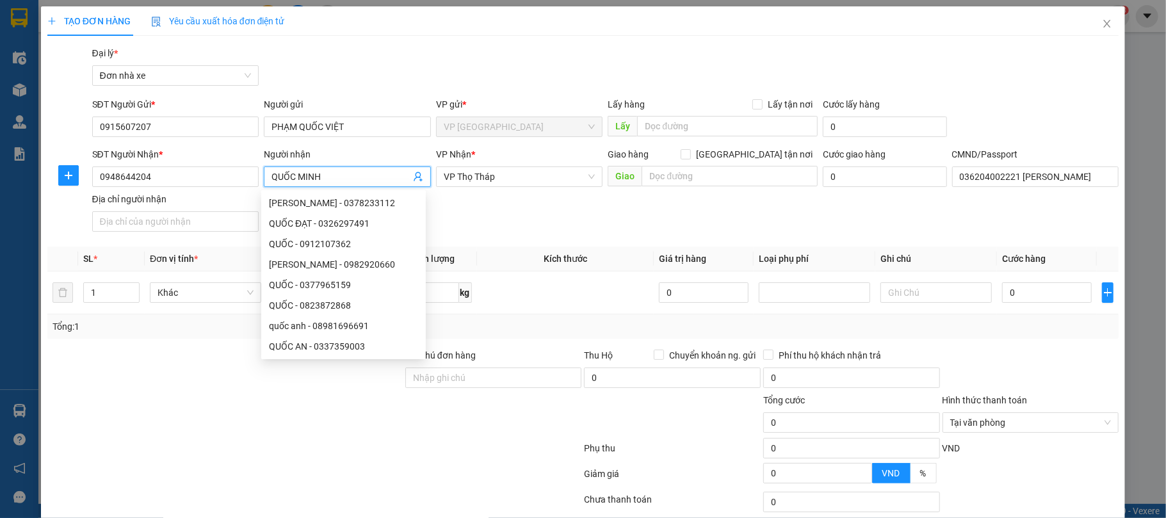
type input "QUỐC MINH"
click at [561, 226] on div "SĐT Người Nhận * 0948644204 Người nhận QUỐC MINH VP Nhận * VP Thọ Tháp Giao hàn…" at bounding box center [606, 192] width 1032 height 90
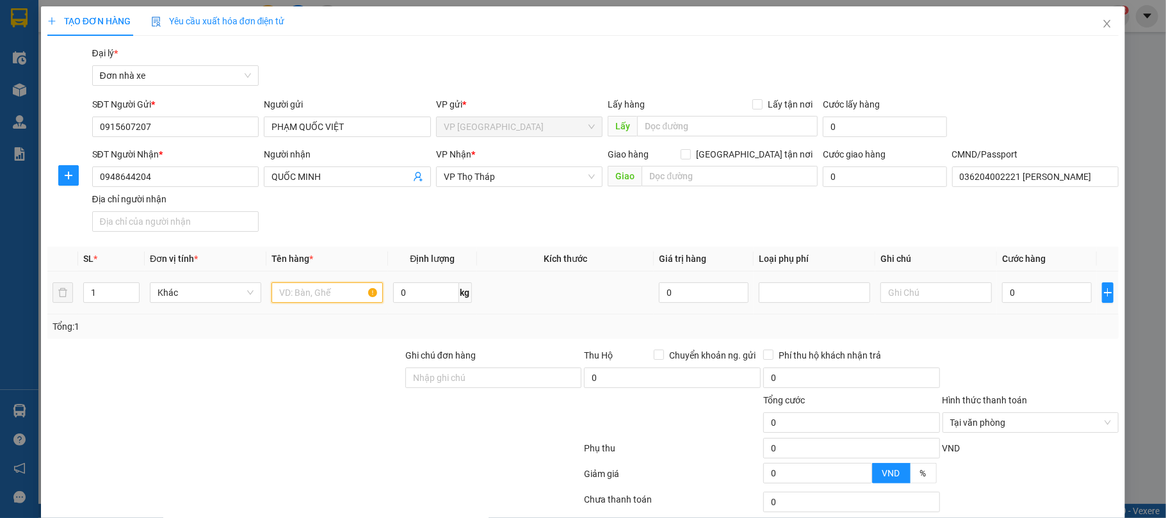
click at [298, 297] on input "text" at bounding box center [326, 292] width 111 height 20
type input "CHÌA KHÓA"
click at [1016, 295] on input "0" at bounding box center [1047, 292] width 90 height 20
type input "2"
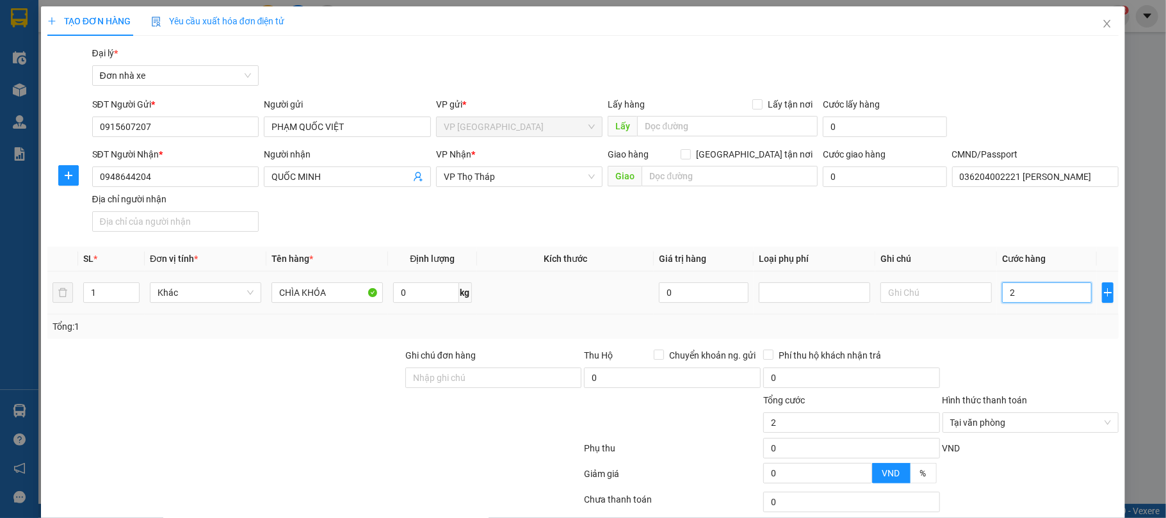
type input "25"
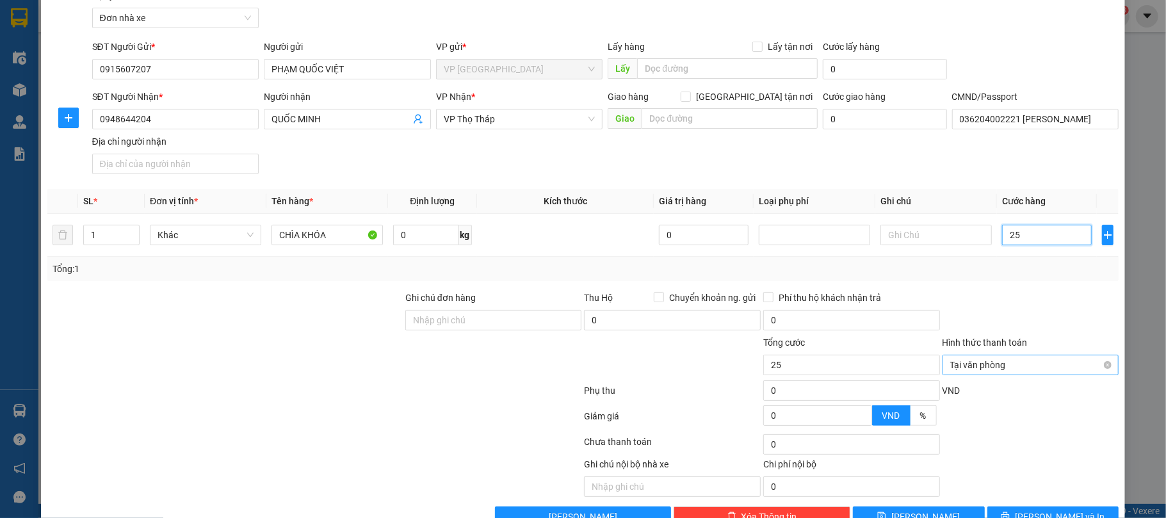
scroll to position [95, 0]
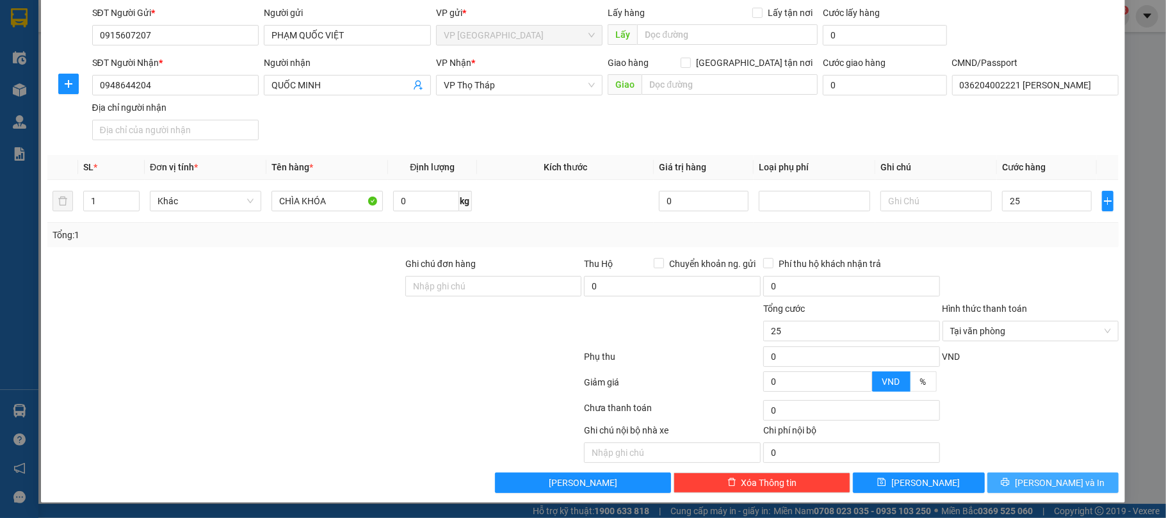
type input "25.000"
click at [1032, 478] on span "Lưu và In" at bounding box center [1060, 483] width 90 height 14
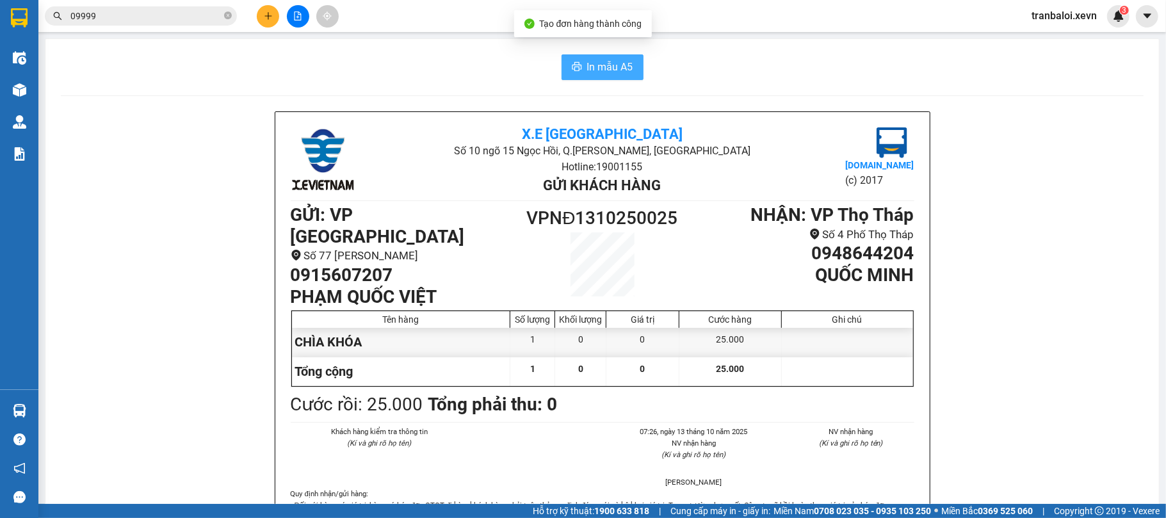
click at [620, 68] on span "In mẫu A5" at bounding box center [610, 67] width 46 height 16
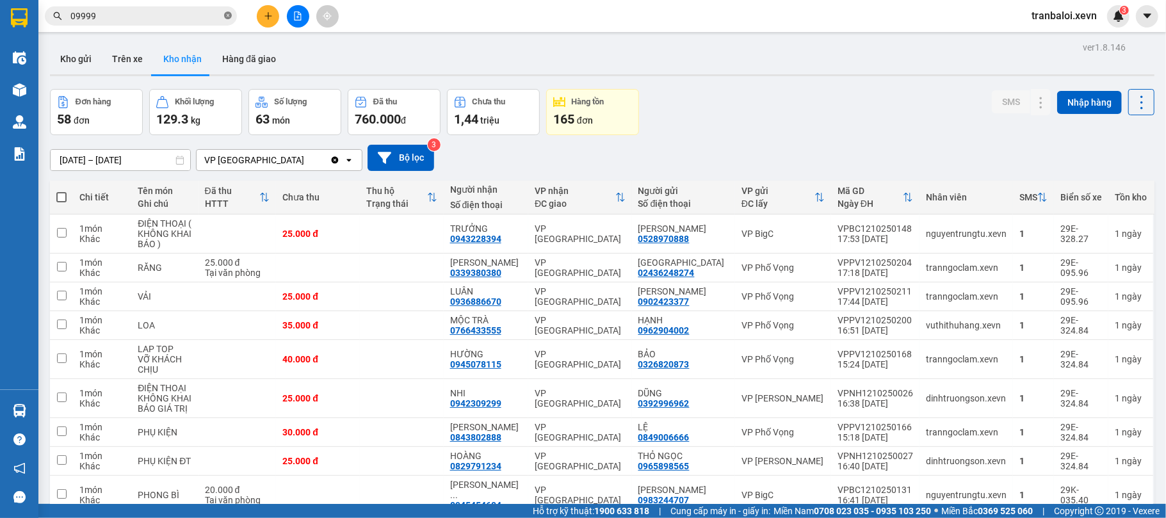
click at [226, 17] on icon "close-circle" at bounding box center [228, 16] width 8 height 8
